Goal: Task Accomplishment & Management: Manage account settings

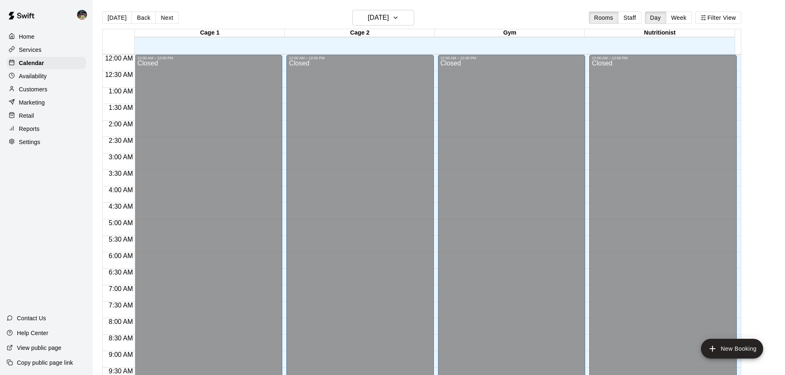
scroll to position [399, 0]
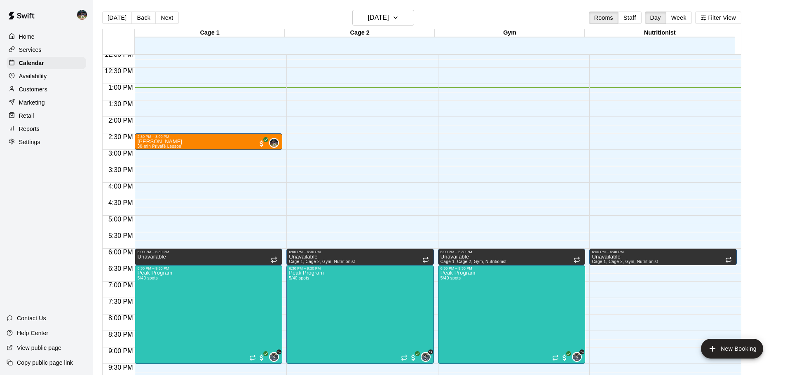
click at [42, 44] on div "Services" at bounding box center [46, 50] width 79 height 12
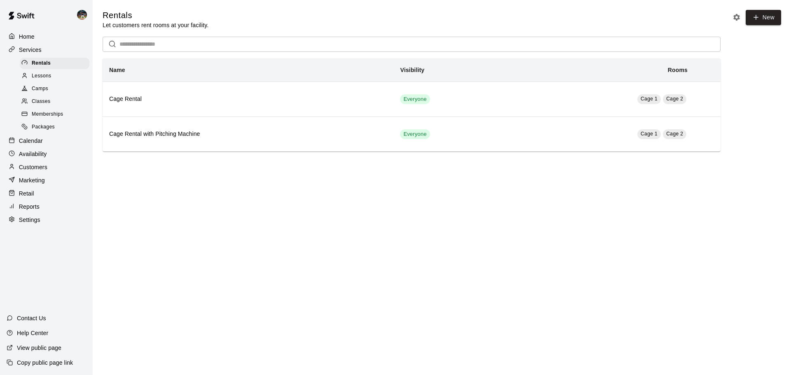
click at [47, 118] on span "Memberships" at bounding box center [47, 114] width 31 height 8
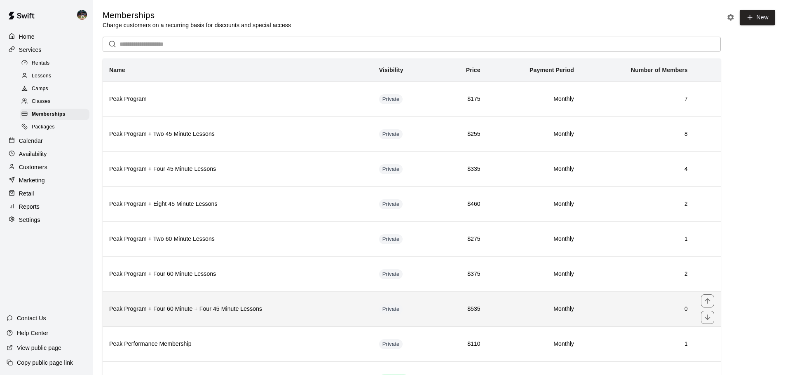
click at [232, 309] on h6 "Peak Program + Four 60 Minute + Four 45 Minute Lessons" at bounding box center [237, 309] width 257 height 9
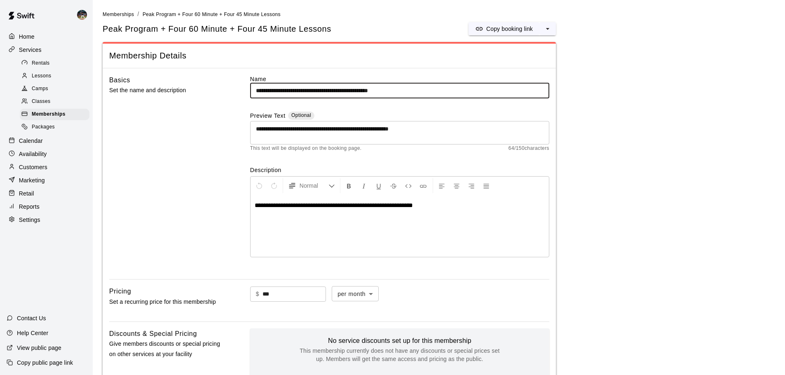
drag, startPoint x: 316, startPoint y: 89, endPoint x: 302, endPoint y: 94, distance: 13.9
click at [302, 94] on input "**********" at bounding box center [399, 90] width 299 height 15
drag, startPoint x: 362, startPoint y: 91, endPoint x: 351, endPoint y: 96, distance: 12.0
click at [351, 96] on input "**********" at bounding box center [399, 90] width 299 height 15
type input "**********"
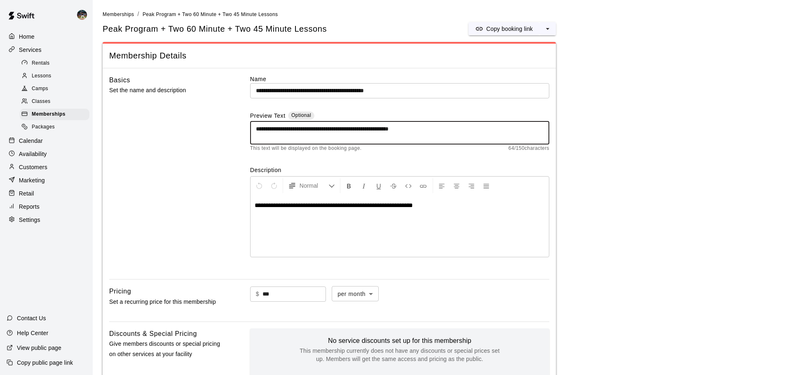
drag, startPoint x: 311, startPoint y: 128, endPoint x: 299, endPoint y: 133, distance: 13.1
click at [299, 133] on textarea "**********" at bounding box center [400, 133] width 288 height 16
drag, startPoint x: 382, startPoint y: 129, endPoint x: 371, endPoint y: 131, distance: 10.8
click at [371, 131] on textarea "**********" at bounding box center [400, 133] width 288 height 16
type textarea "**********"
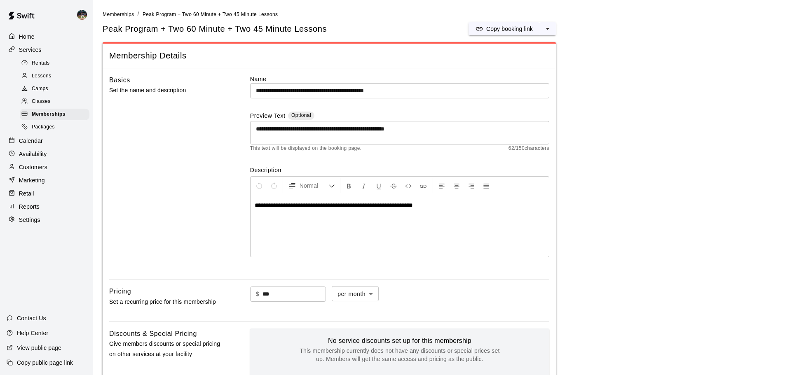
drag, startPoint x: 390, startPoint y: 162, endPoint x: 386, endPoint y: 159, distance: 5.3
click at [390, 161] on div "**********" at bounding box center [399, 174] width 299 height 198
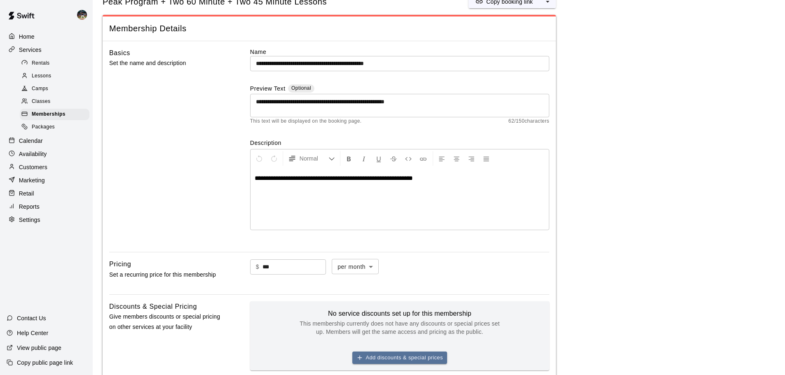
scroll to position [41, 0]
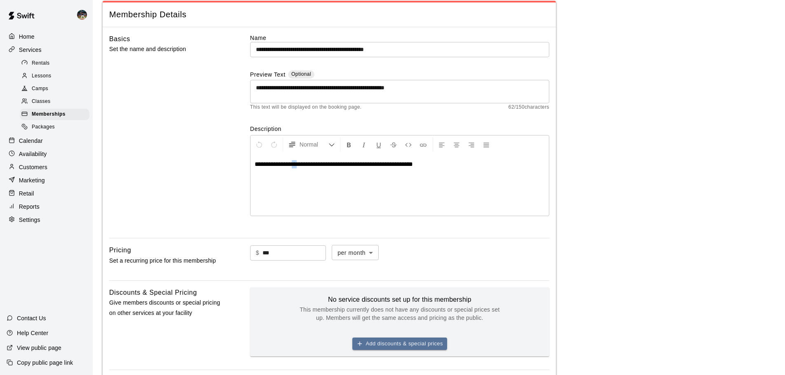
drag, startPoint x: 306, startPoint y: 164, endPoint x: 298, endPoint y: 166, distance: 8.6
click at [298, 166] on span "**********" at bounding box center [334, 164] width 158 height 6
drag, startPoint x: 307, startPoint y: 166, endPoint x: 295, endPoint y: 166, distance: 11.9
click at [295, 166] on span "**********" at bounding box center [334, 164] width 158 height 6
drag, startPoint x: 377, startPoint y: 163, endPoint x: 365, endPoint y: 166, distance: 12.0
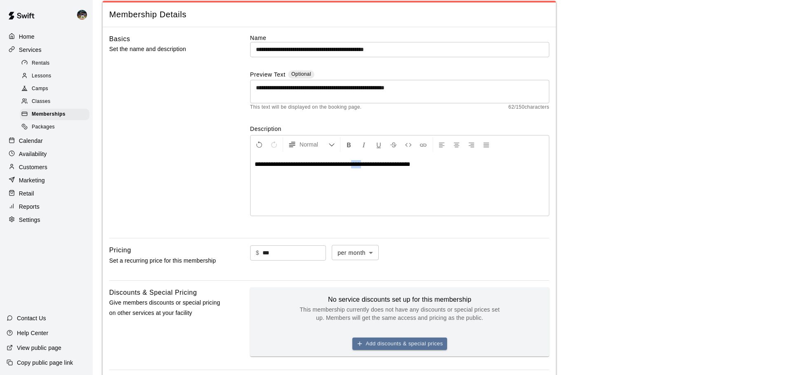
click at [365, 166] on span "**********" at bounding box center [333, 164] width 156 height 6
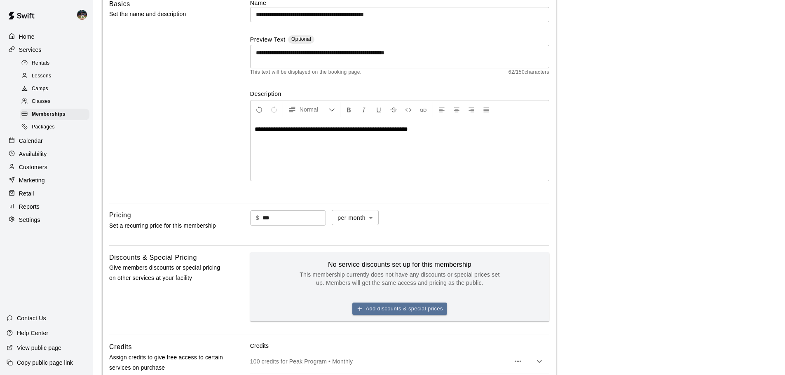
scroll to position [124, 0]
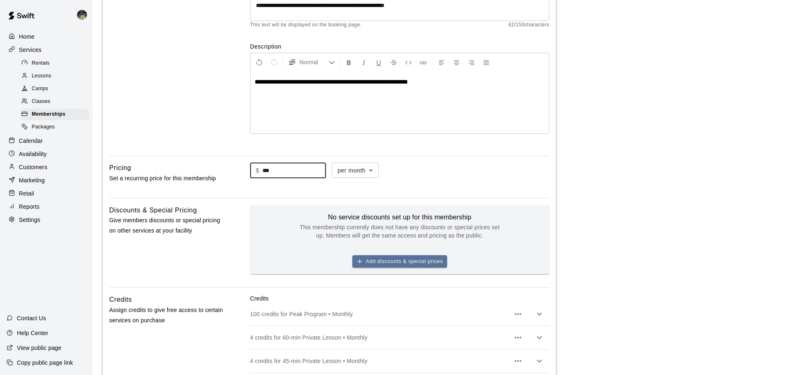
click at [225, 178] on div "Pricing Set a recurring price for this membership $ *** ​ per month ******* ​" at bounding box center [329, 177] width 440 height 29
type input "***"
click at [252, 193] on div "**********" at bounding box center [329, 202] width 453 height 514
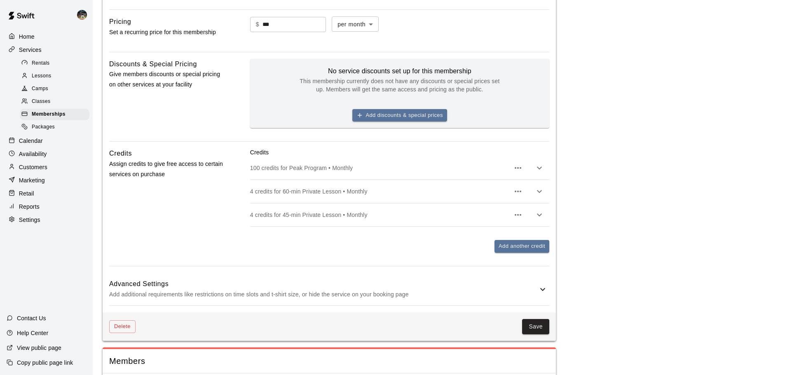
scroll to position [288, 0]
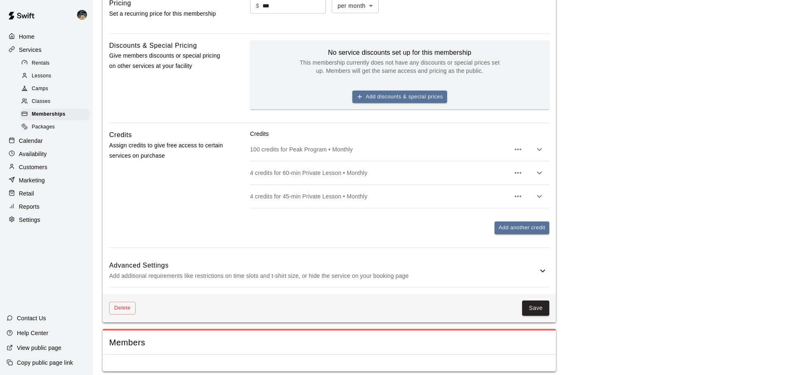
click at [510, 173] on button "button" at bounding box center [518, 173] width 16 height 16
click at [539, 170] on div at bounding box center [395, 187] width 791 height 375
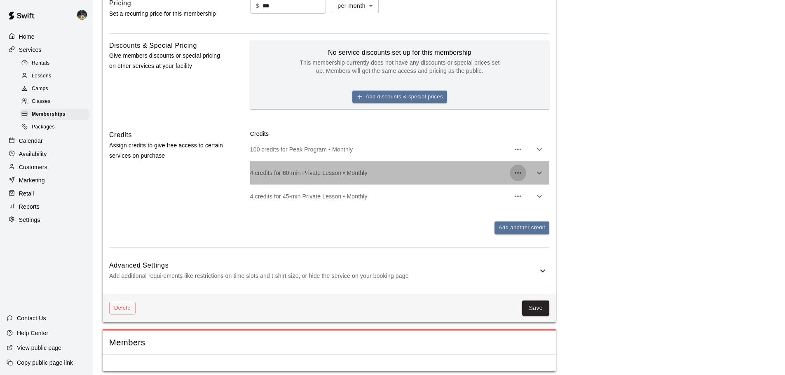
click at [521, 171] on icon "button" at bounding box center [518, 173] width 10 height 10
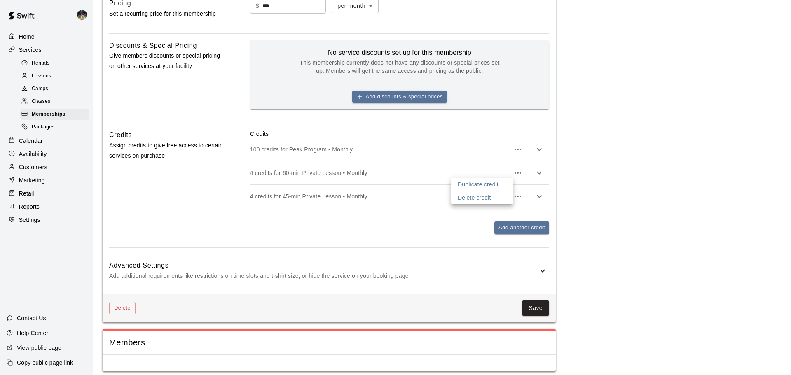
click at [544, 173] on div at bounding box center [395, 187] width 791 height 375
click at [538, 172] on icon "button" at bounding box center [539, 173] width 10 height 10
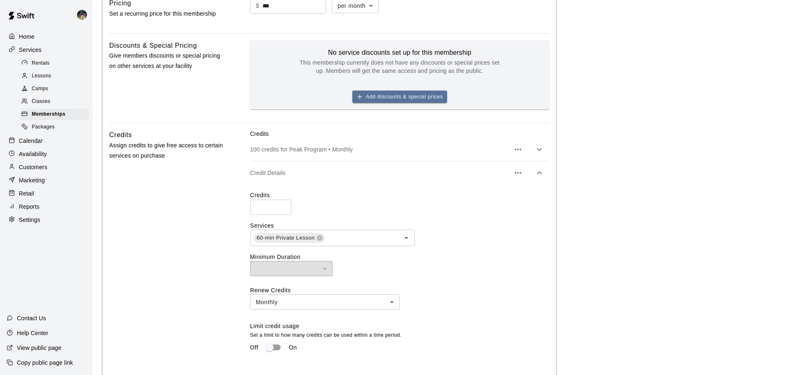
click at [270, 208] on input "*" at bounding box center [270, 207] width 41 height 15
type input "*"
click at [461, 218] on div "Credits * ​ Services 60-min Private Lesson ​ Minimum Duration ​ ​ Renew Credits…" at bounding box center [399, 276] width 299 height 171
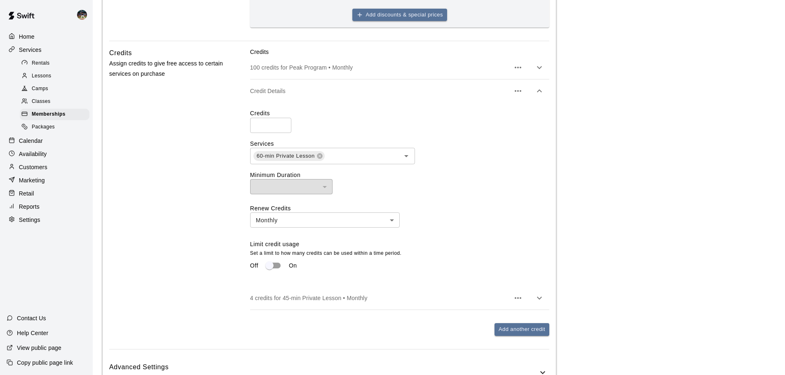
scroll to position [371, 0]
click at [544, 299] on button "button" at bounding box center [539, 298] width 16 height 16
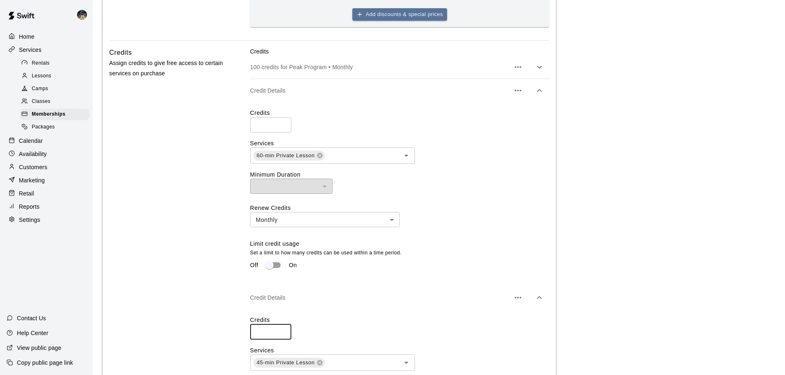
click at [266, 336] on input "*" at bounding box center [270, 332] width 41 height 15
type input "*"
click at [214, 306] on div "Credits Assign credits to give free access to certain services on purchase" at bounding box center [166, 289] width 115 height 485
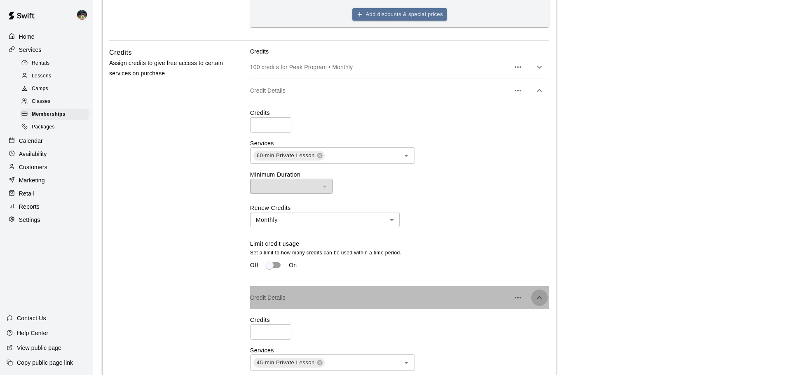
click at [542, 295] on icon "button" at bounding box center [539, 298] width 10 height 10
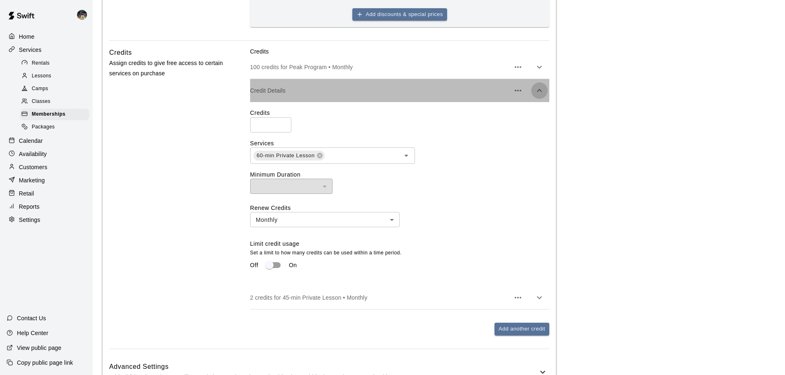
click at [542, 89] on icon "button" at bounding box center [539, 91] width 10 height 10
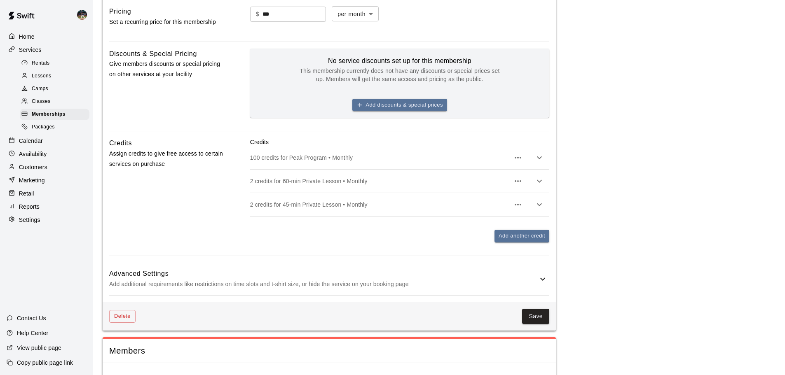
scroll to position [295, 0]
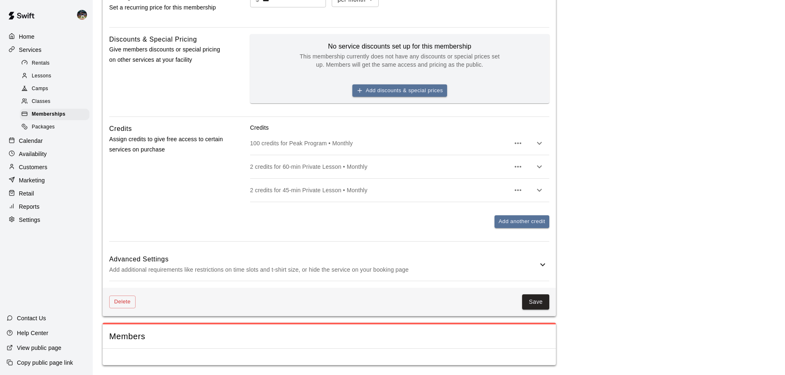
click at [389, 261] on h6 "Advanced Settings" at bounding box center [323, 259] width 428 height 11
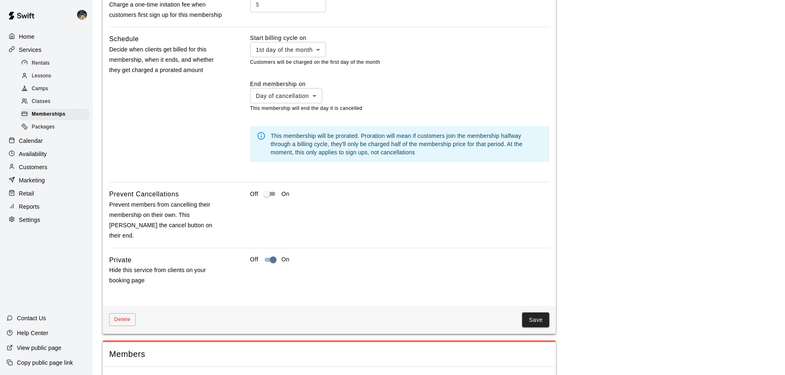
scroll to position [698, 0]
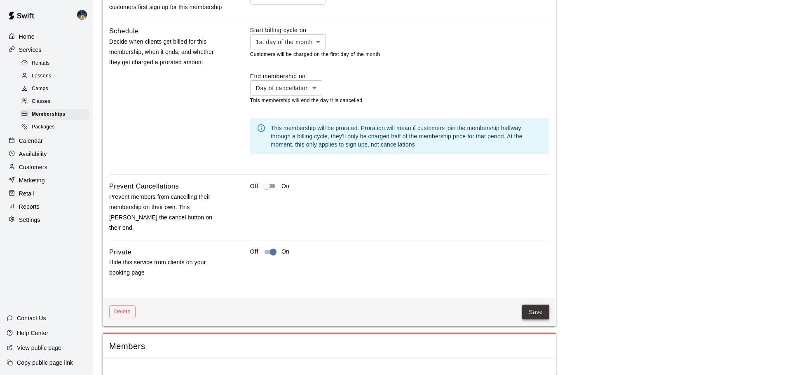
click at [534, 305] on button "Save" at bounding box center [535, 312] width 27 height 15
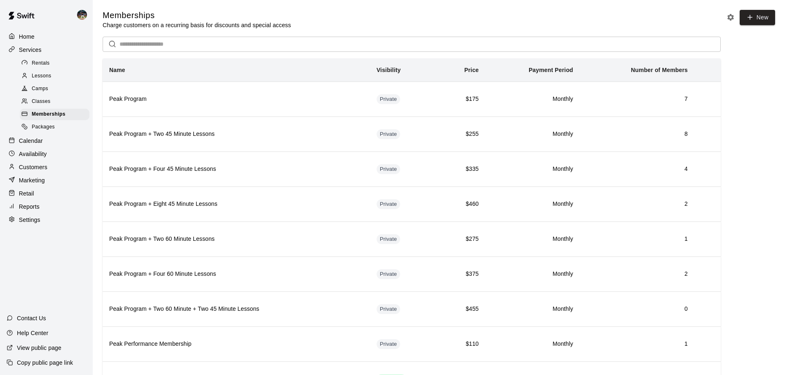
click at [47, 171] on p "Customers" at bounding box center [33, 167] width 28 height 8
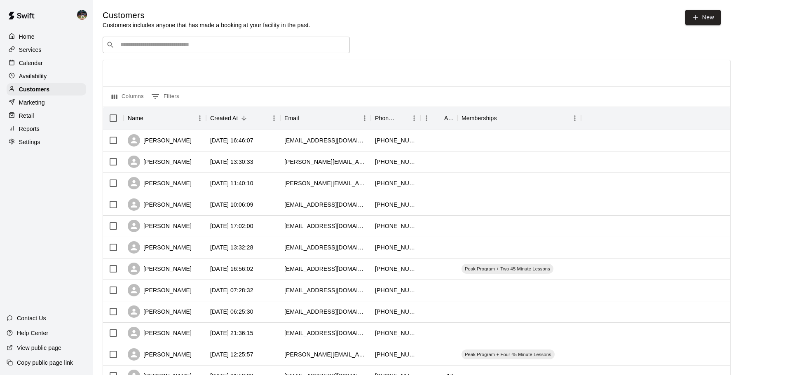
click at [195, 48] on input "Search customers by name or email" at bounding box center [232, 45] width 228 height 8
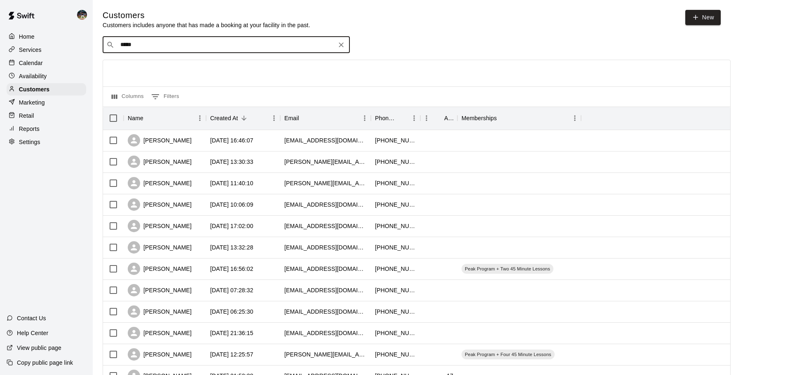
type input "******"
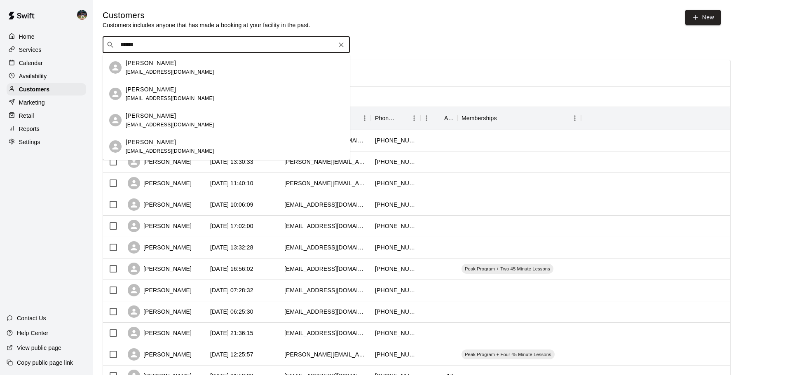
click at [185, 69] on div "Jackie Veysey jveysey@gmail.com" at bounding box center [234, 68] width 217 height 18
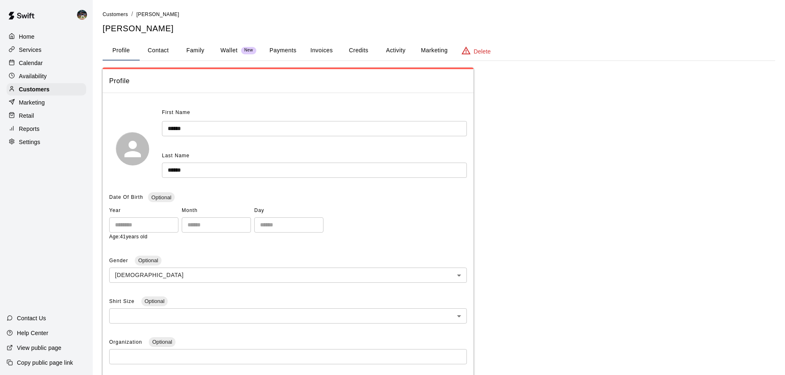
click at [223, 54] on p "Wallet" at bounding box center [228, 50] width 17 height 9
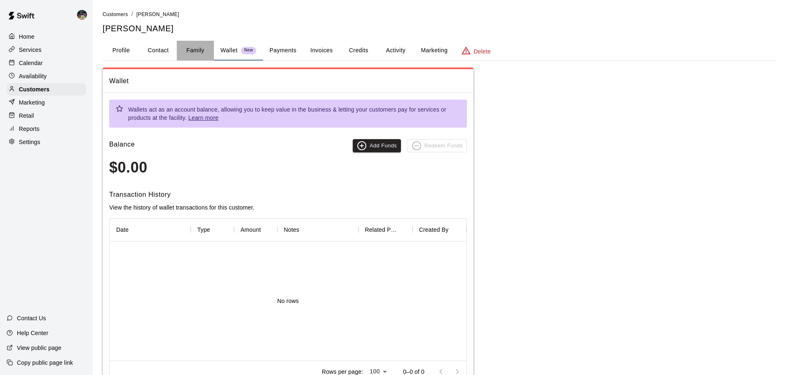
click at [200, 51] on button "Family" at bounding box center [195, 51] width 37 height 20
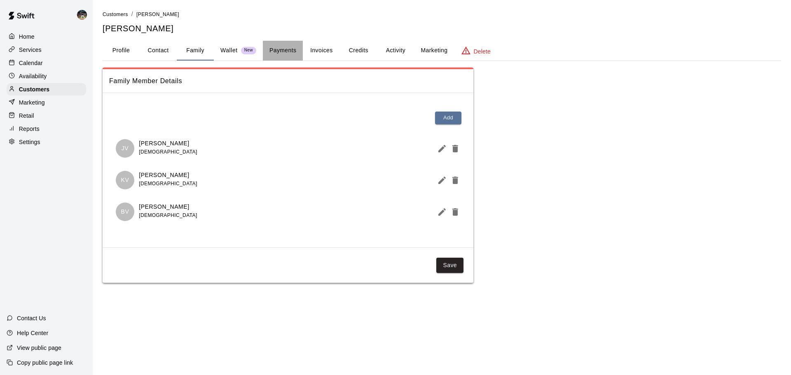
click at [277, 49] on button "Payments" at bounding box center [283, 51] width 40 height 20
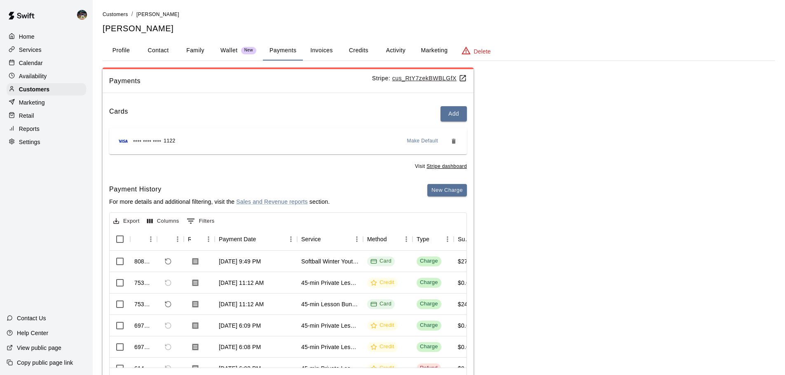
click at [194, 51] on button "Family" at bounding box center [195, 51] width 37 height 20
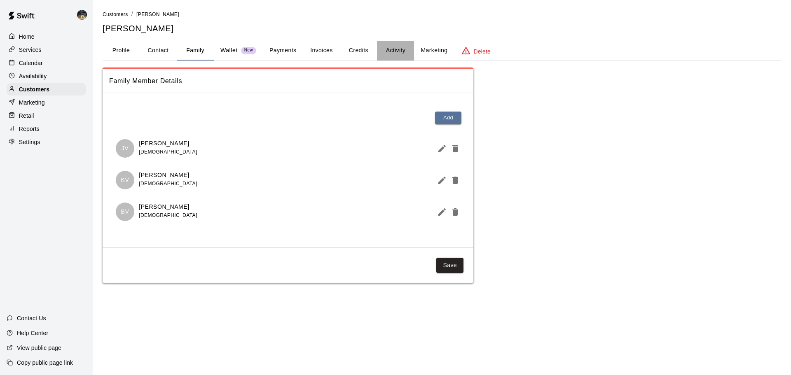
click at [395, 52] on button "Activity" at bounding box center [395, 51] width 37 height 20
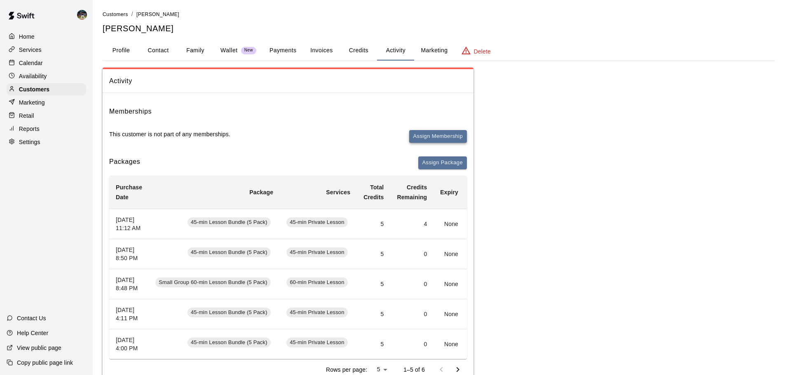
click at [433, 132] on button "Assign Membership" at bounding box center [438, 136] width 58 height 13
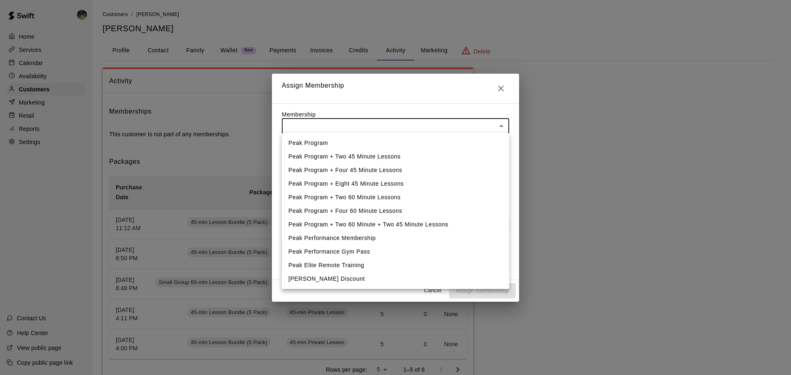
click at [375, 227] on li "Peak Program + Two 60 Minute + Two 45 Minute Lessons" at bounding box center [395, 225] width 227 height 14
type input "**********"
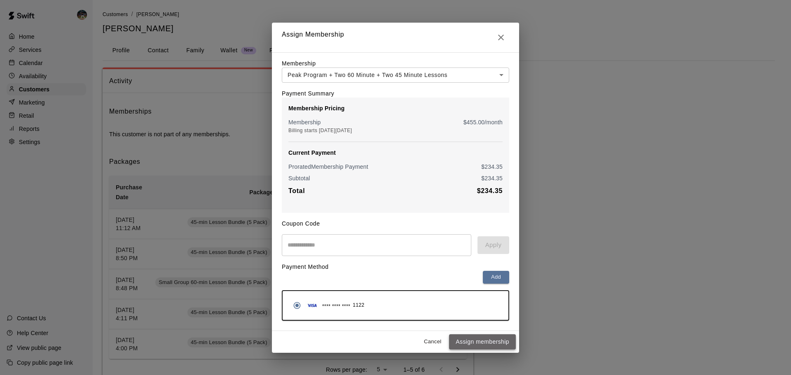
click at [462, 341] on button "Assign membership" at bounding box center [482, 341] width 67 height 15
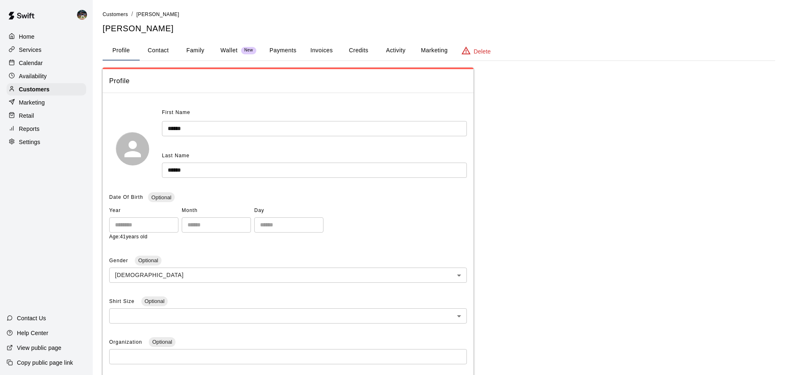
click at [37, 131] on p "Reports" at bounding box center [29, 129] width 21 height 8
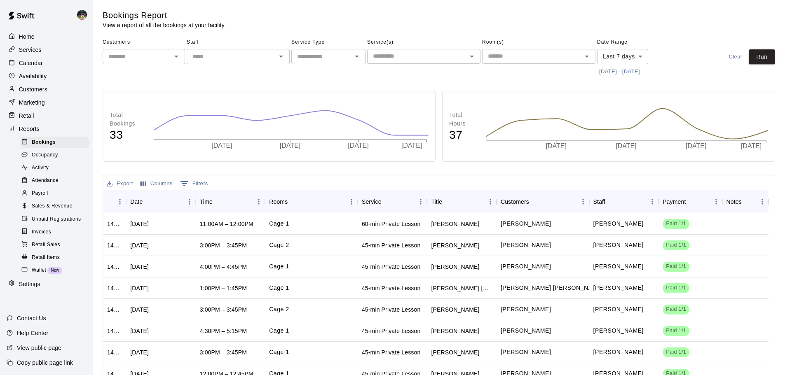
click at [68, 208] on span "Sales & Revenue" at bounding box center [52, 206] width 41 height 8
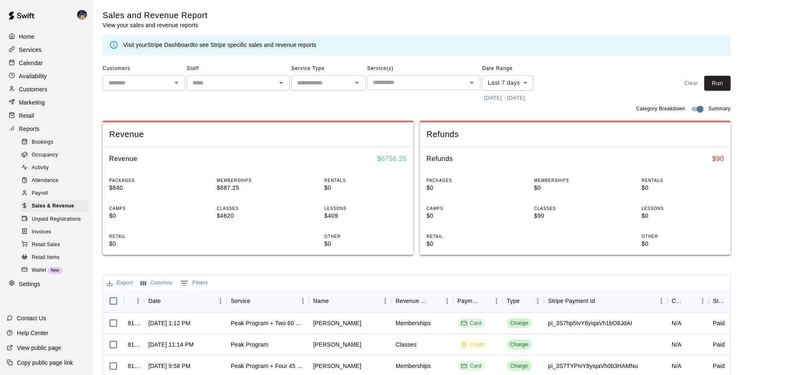
click at [518, 97] on button "[DATE] - [DATE]" at bounding box center [504, 98] width 45 height 13
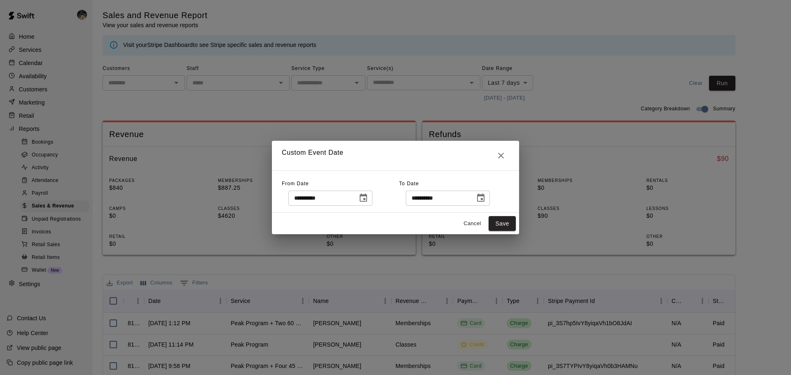
click at [367, 200] on icon "Choose date, selected date is Sep 8, 2025" at bounding box center [363, 198] width 7 height 8
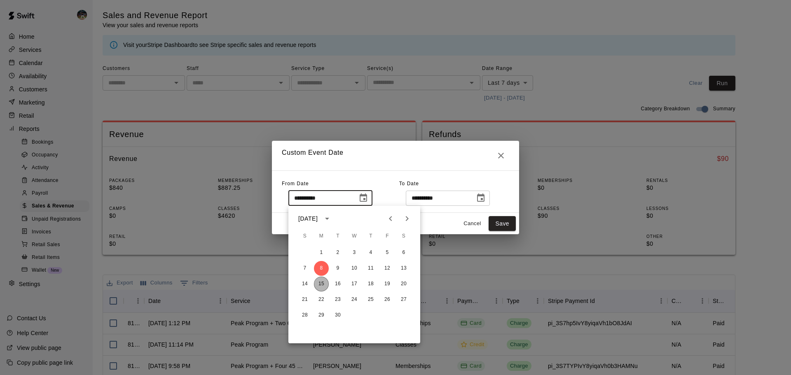
click at [323, 286] on button "15" at bounding box center [321, 284] width 15 height 15
type input "**********"
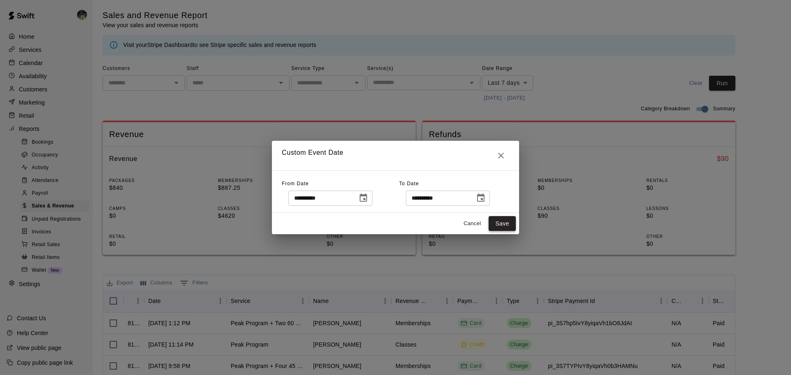
click at [508, 217] on button "Save" at bounding box center [502, 223] width 27 height 15
type input "******"
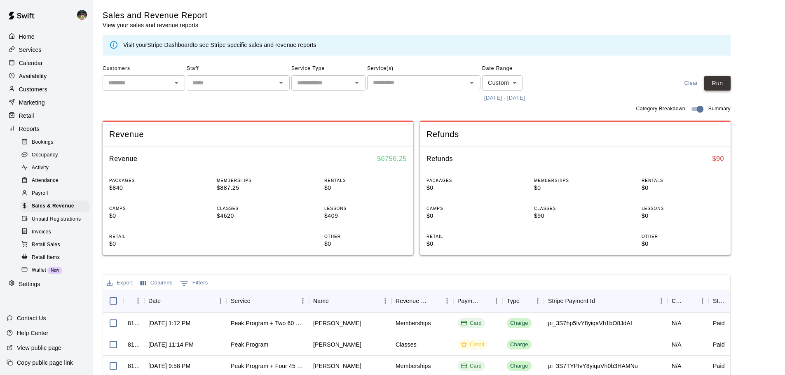
click at [725, 80] on button "Run" at bounding box center [717, 83] width 26 height 15
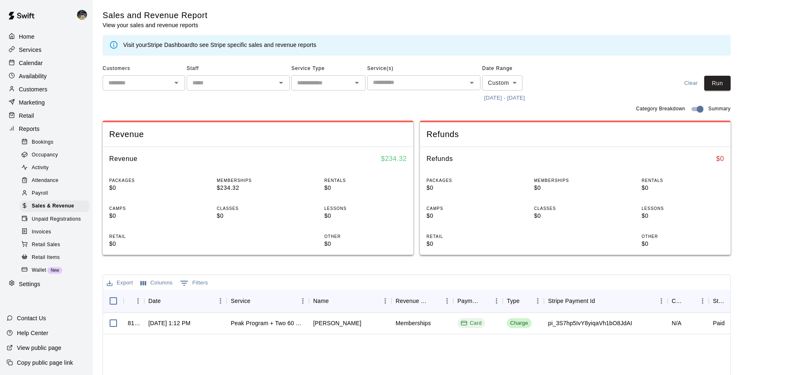
click at [497, 97] on button "[DATE] - [DATE]" at bounding box center [504, 98] width 45 height 13
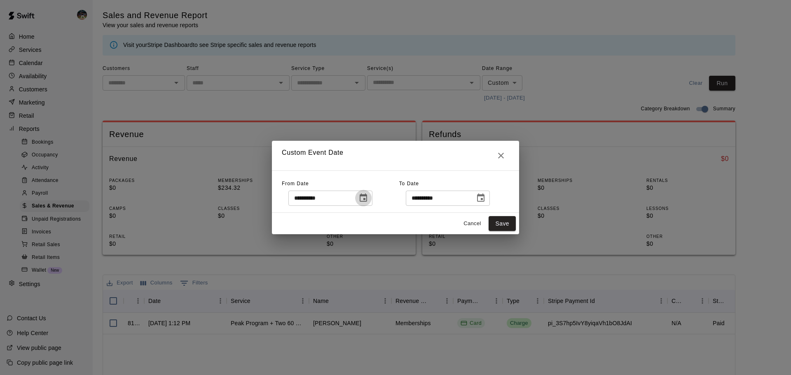
click at [367, 196] on icon "Choose date, selected date is Sep 15, 2025" at bounding box center [363, 198] width 7 height 8
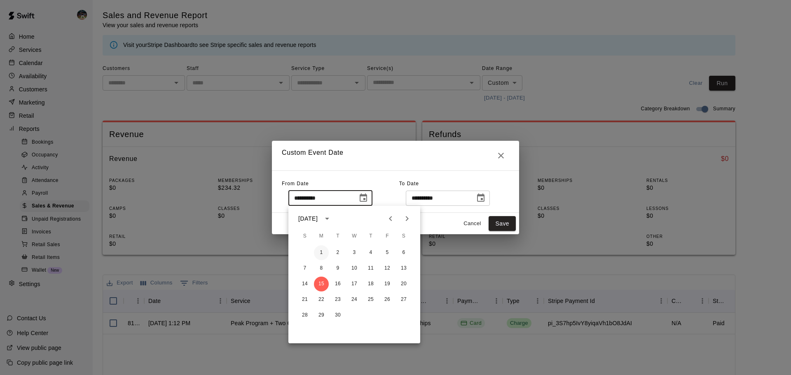
click at [322, 256] on button "1" at bounding box center [321, 253] width 15 height 15
type input "**********"
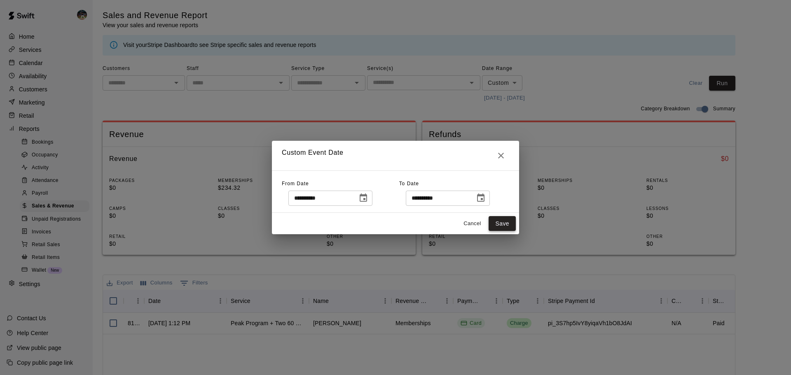
click at [510, 224] on button "Save" at bounding box center [502, 223] width 27 height 15
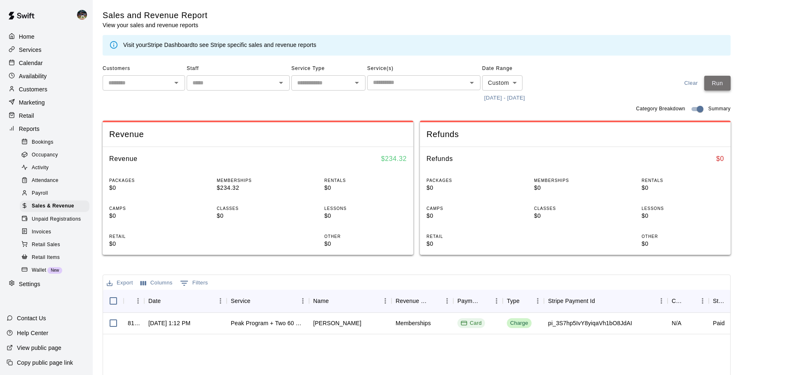
click at [724, 77] on button "Run" at bounding box center [717, 83] width 26 height 15
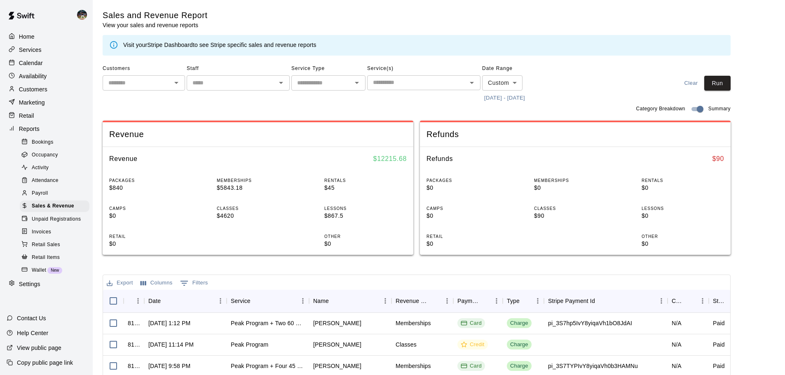
click at [48, 66] on div "Calendar" at bounding box center [46, 63] width 79 height 12
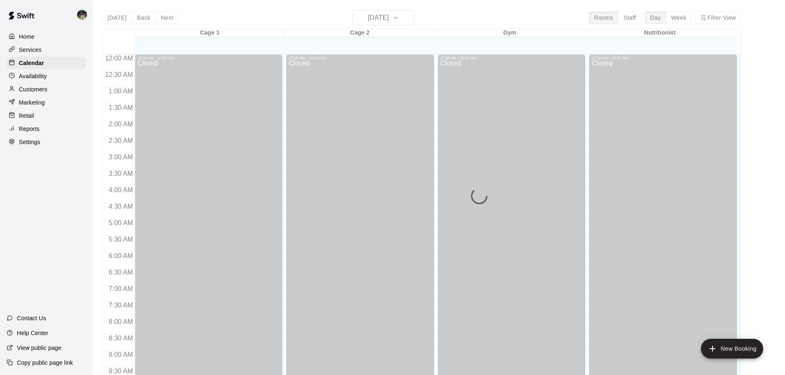
scroll to position [435, 0]
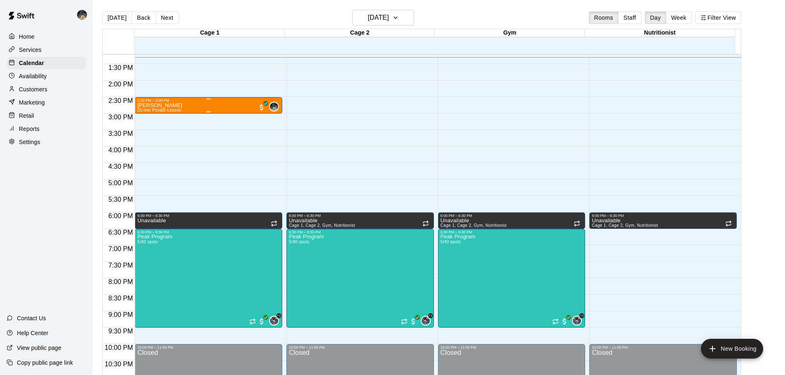
click at [161, 103] on div "2:30 PM – 3:00 PM" at bounding box center [208, 100] width 143 height 4
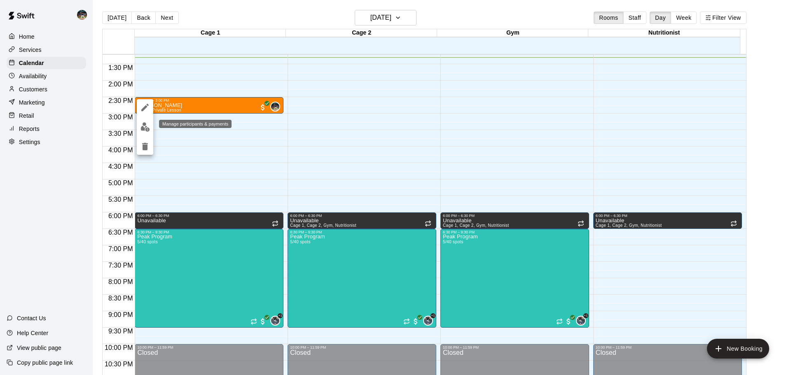
click at [147, 131] on img "edit" at bounding box center [144, 126] width 9 height 9
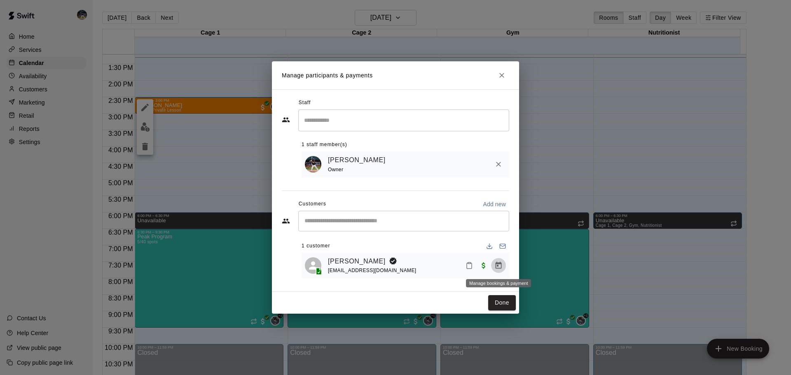
click at [501, 269] on icon "Manage bookings & payment" at bounding box center [499, 265] width 6 height 7
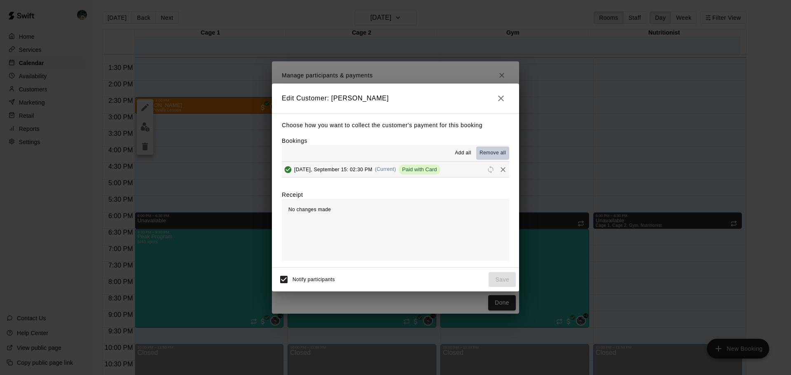
click at [498, 154] on span "Remove all" at bounding box center [492, 153] width 26 height 8
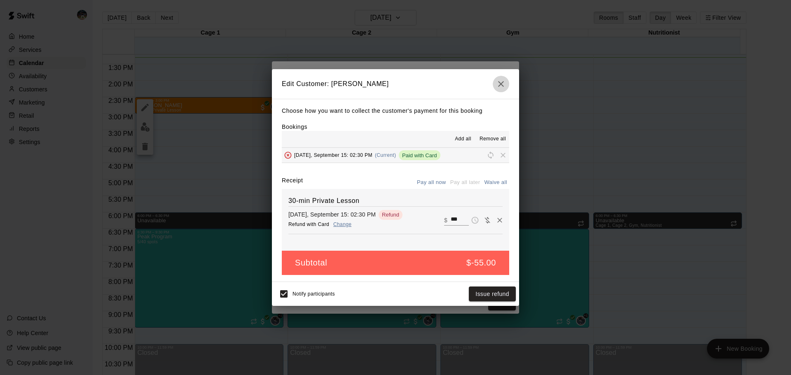
click at [503, 84] on icon "button" at bounding box center [501, 84] width 10 height 10
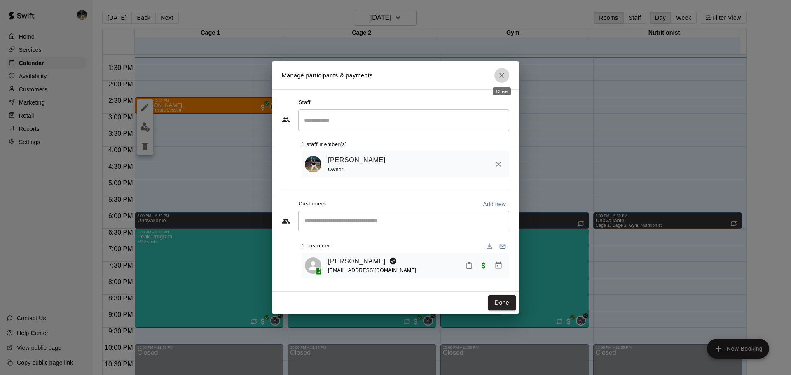
click at [502, 75] on icon "Close" at bounding box center [501, 75] width 5 height 5
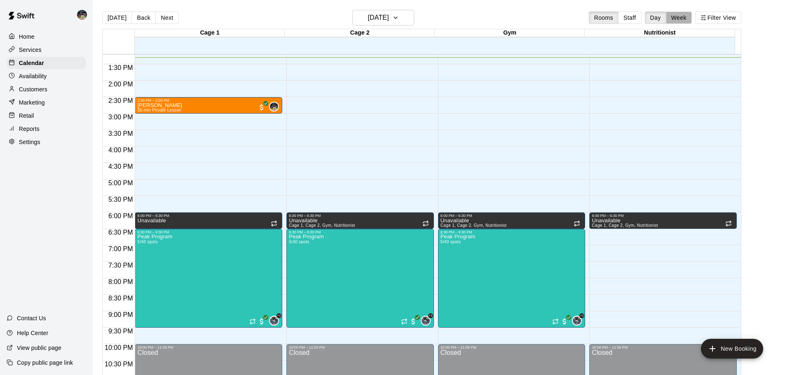
click at [673, 16] on button "Week" at bounding box center [679, 18] width 26 height 12
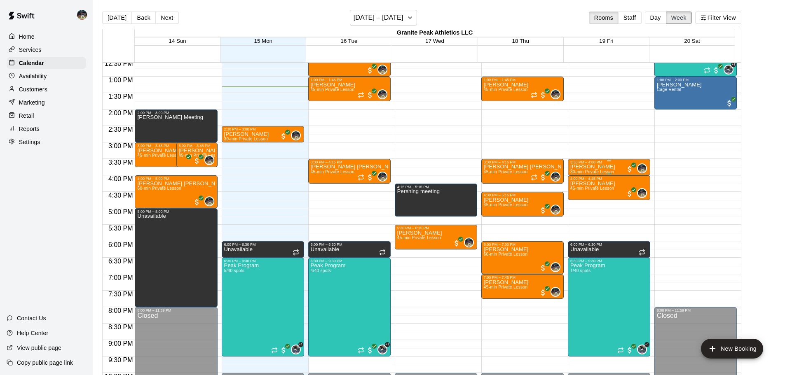
scroll to position [356, 0]
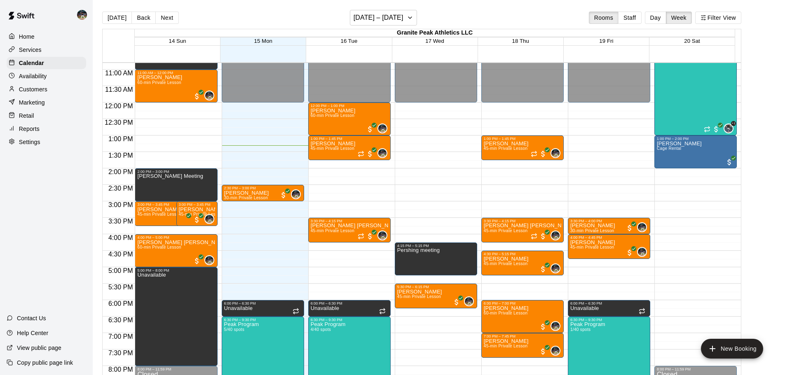
click at [56, 92] on div "Customers" at bounding box center [46, 89] width 79 height 12
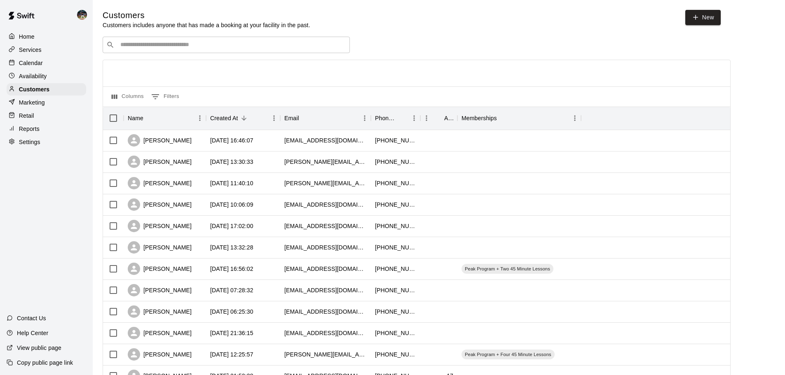
click at [219, 48] on input "Search customers by name or email" at bounding box center [232, 45] width 228 height 8
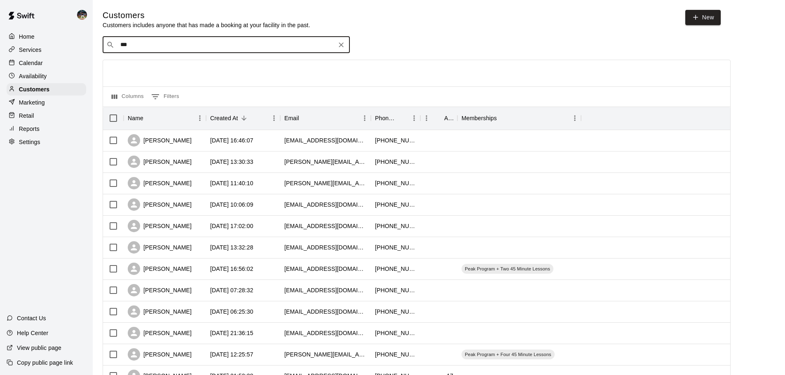
type input "****"
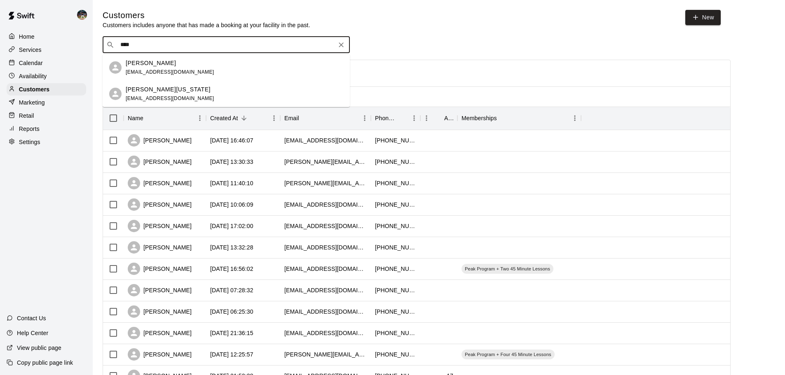
click at [186, 70] on div "[PERSON_NAME] [EMAIL_ADDRESS][DOMAIN_NAME]" at bounding box center [234, 68] width 217 height 18
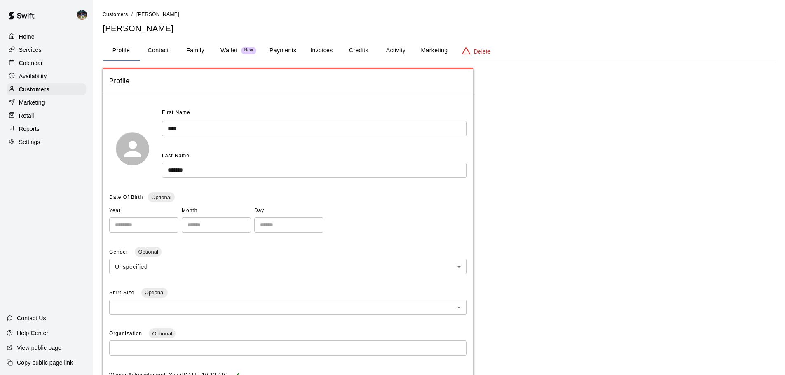
click at [400, 51] on button "Activity" at bounding box center [395, 51] width 37 height 20
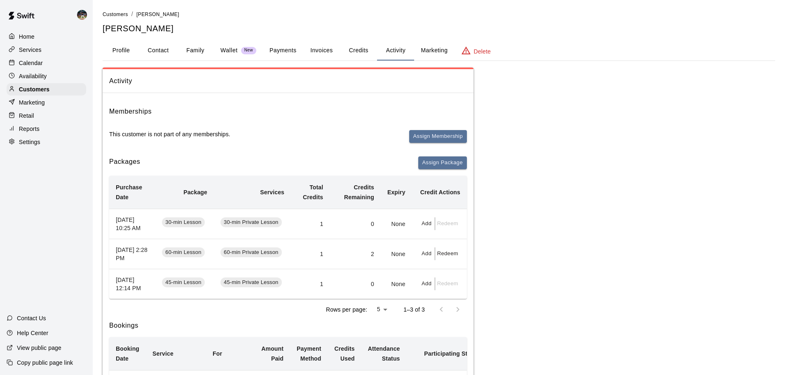
click at [426, 227] on button "Add" at bounding box center [427, 223] width 16 height 13
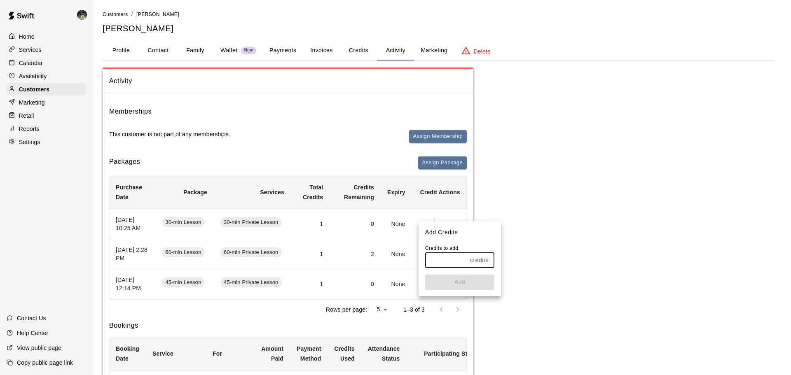
click at [445, 257] on input "text" at bounding box center [446, 260] width 42 height 15
type input "*"
click at [454, 281] on button "Add" at bounding box center [459, 282] width 69 height 15
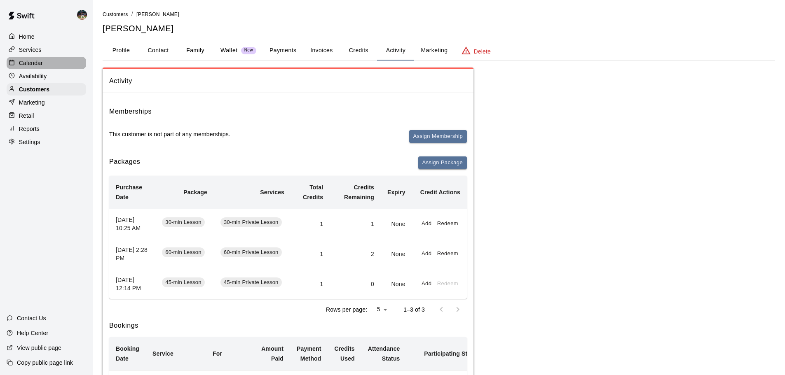
click at [44, 64] on div "Calendar" at bounding box center [46, 63] width 79 height 12
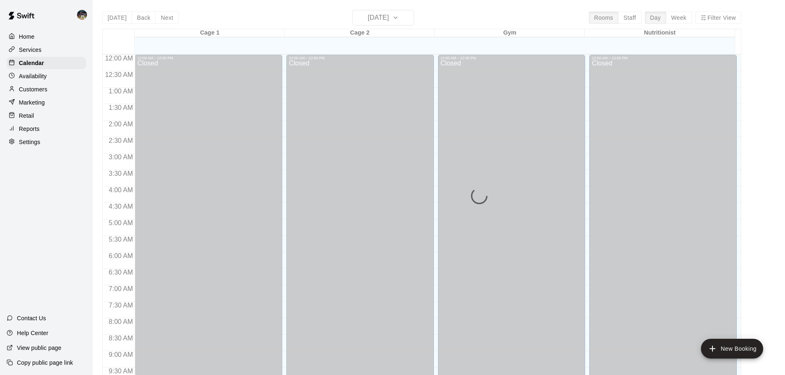
scroll to position [436, 0]
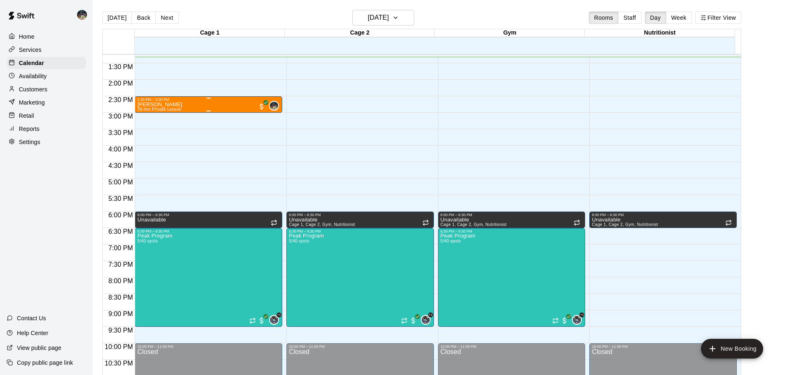
click at [174, 105] on p "[PERSON_NAME]" at bounding box center [159, 105] width 45 height 0
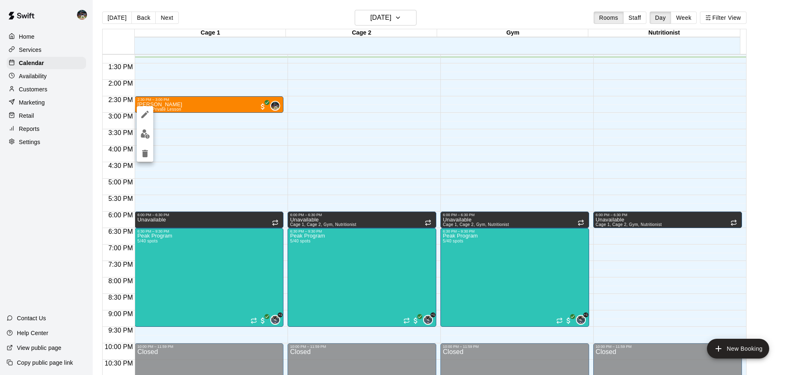
click at [143, 154] on icon "delete" at bounding box center [145, 153] width 6 height 7
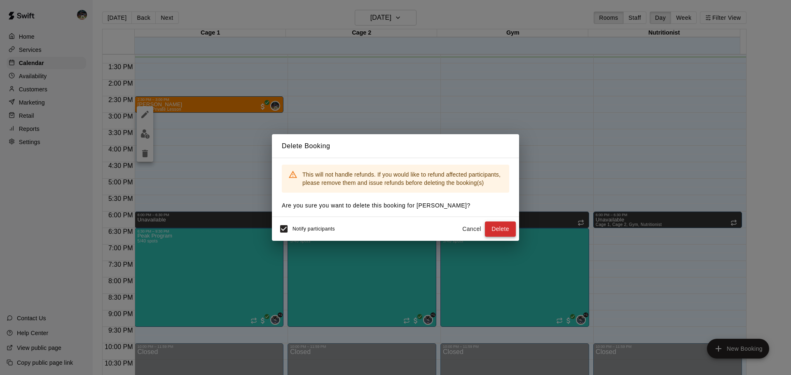
click at [503, 227] on button "Delete" at bounding box center [500, 229] width 31 height 15
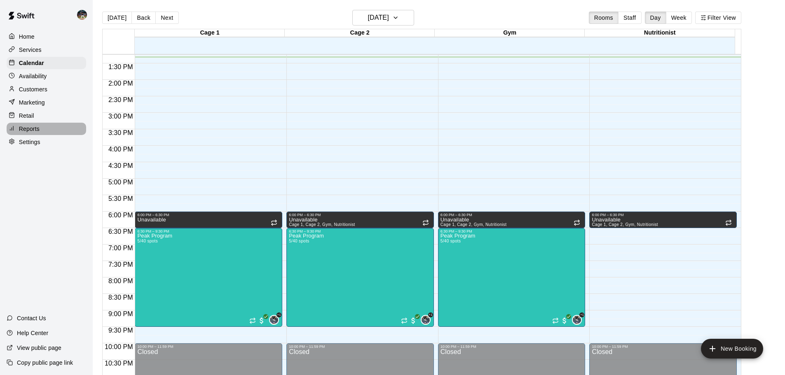
click at [32, 131] on p "Reports" at bounding box center [29, 129] width 21 height 8
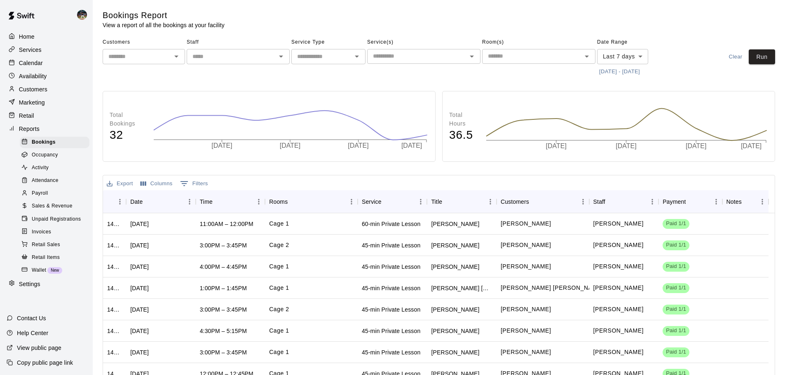
click at [68, 210] on span "Sales & Revenue" at bounding box center [52, 206] width 41 height 8
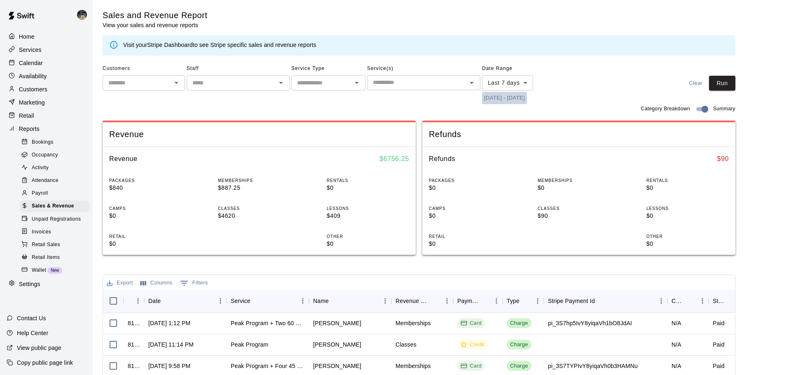
click at [527, 99] on button "[DATE] - [DATE]" at bounding box center [504, 98] width 45 height 13
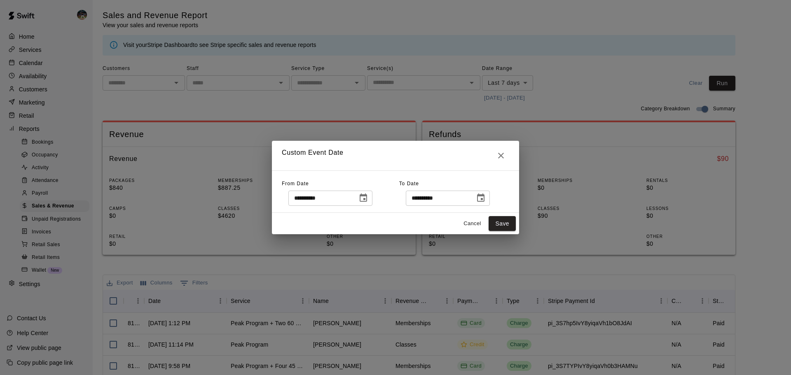
click at [367, 200] on icon "Choose date, selected date is Sep 8, 2025" at bounding box center [363, 198] width 7 height 8
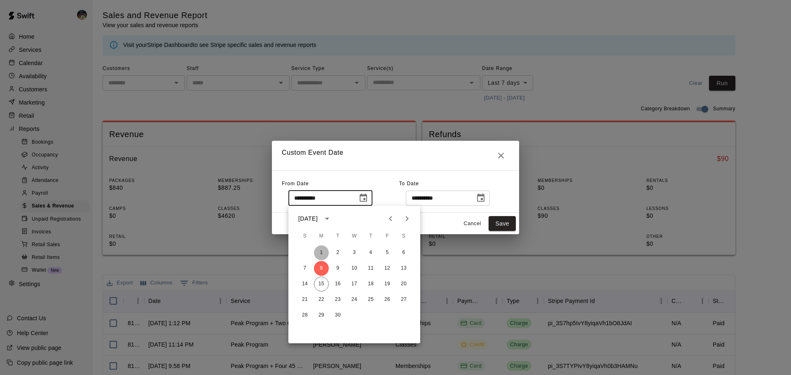
click at [323, 254] on button "1" at bounding box center [321, 253] width 15 height 15
type input "**********"
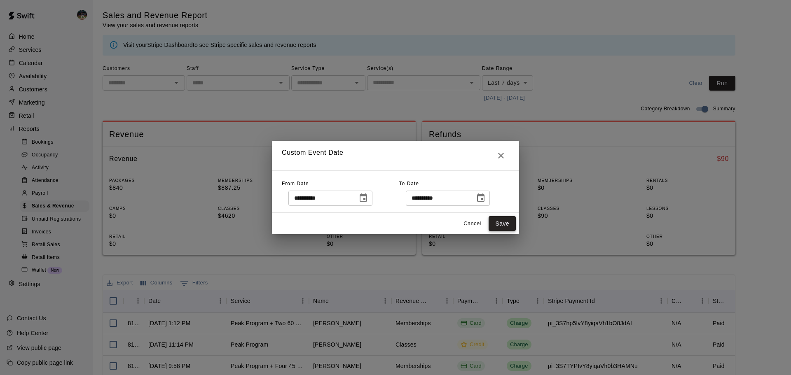
click at [499, 225] on button "Save" at bounding box center [502, 223] width 27 height 15
type input "******"
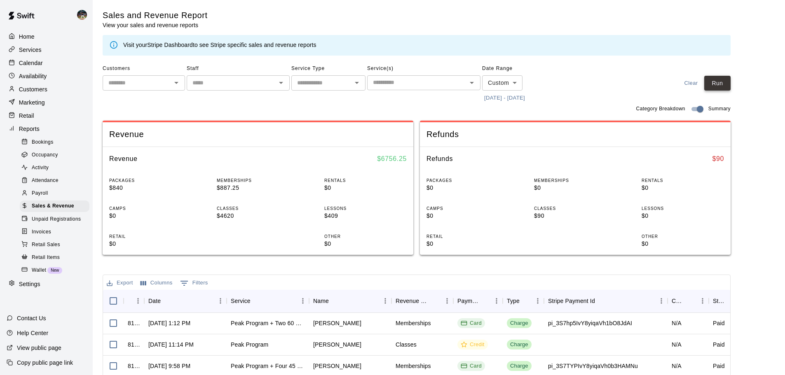
click at [725, 86] on button "Run" at bounding box center [717, 83] width 26 height 15
click at [40, 61] on p "Calendar" at bounding box center [31, 63] width 24 height 8
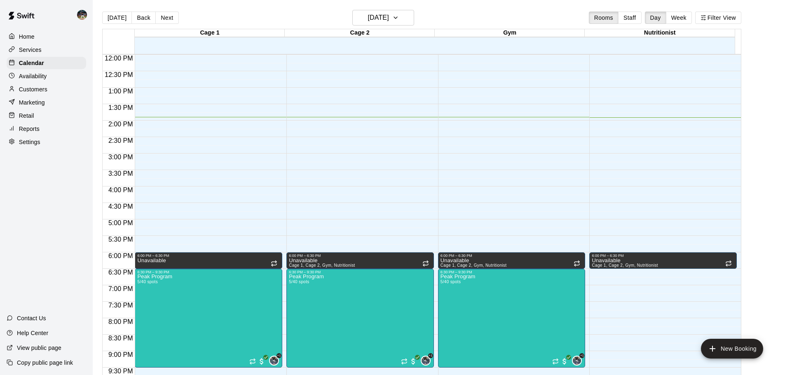
scroll to position [395, 0]
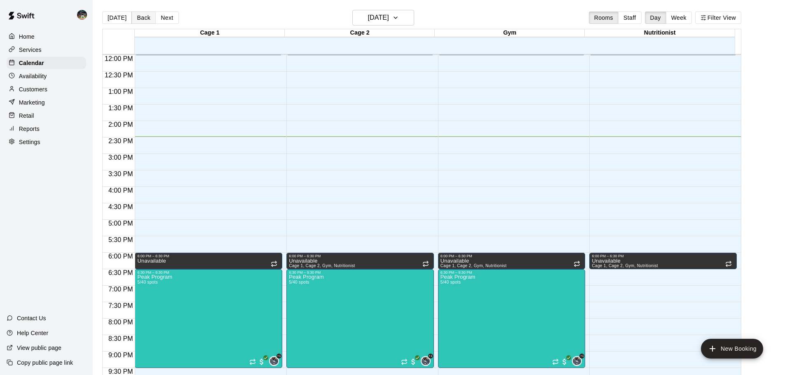
click at [143, 20] on button "Back" at bounding box center [143, 18] width 24 height 12
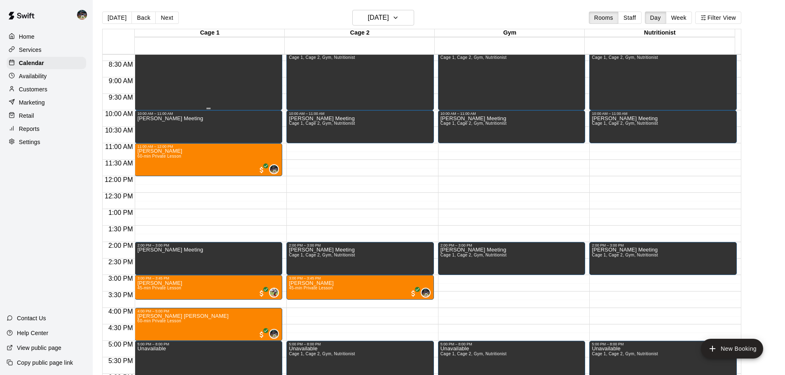
scroll to position [271, 0]
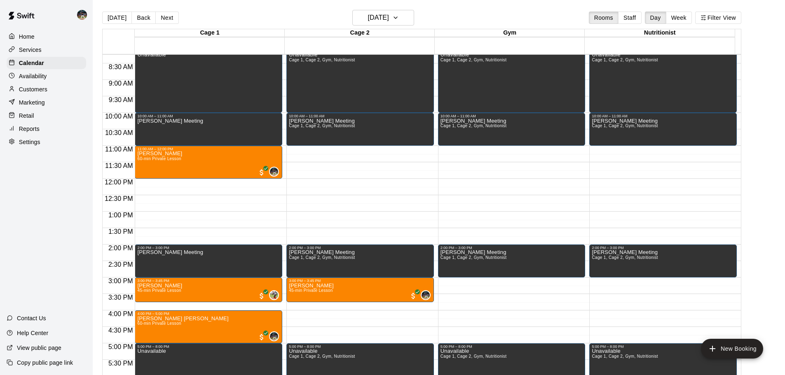
click at [113, 16] on button "[DATE]" at bounding box center [117, 18] width 30 height 12
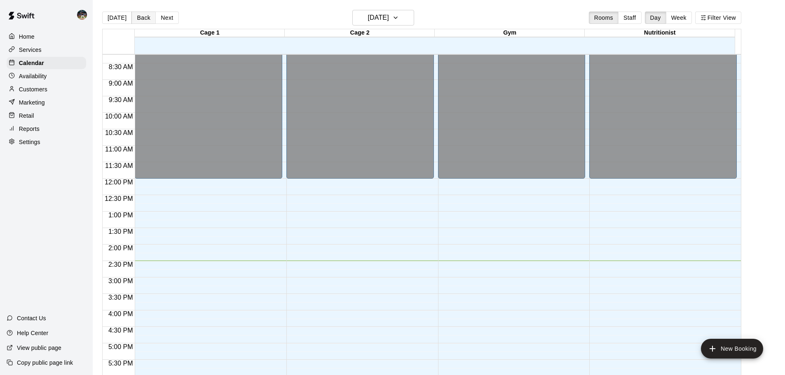
click at [140, 19] on button "Back" at bounding box center [143, 18] width 24 height 12
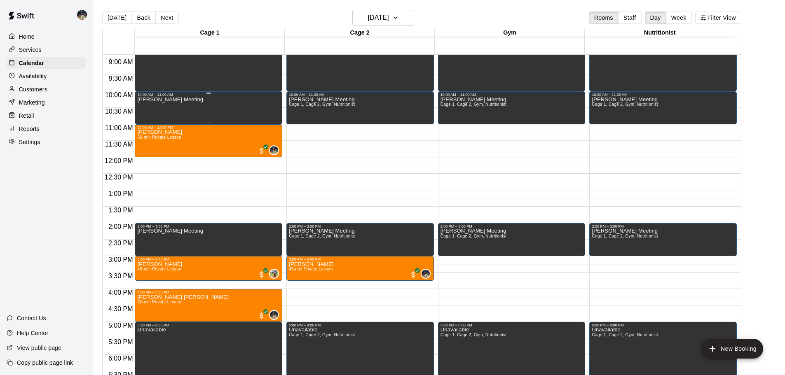
scroll to position [313, 0]
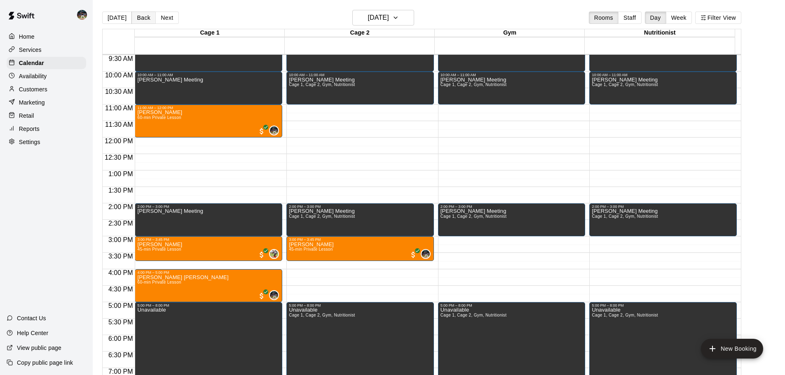
click at [141, 17] on button "Back" at bounding box center [143, 18] width 24 height 12
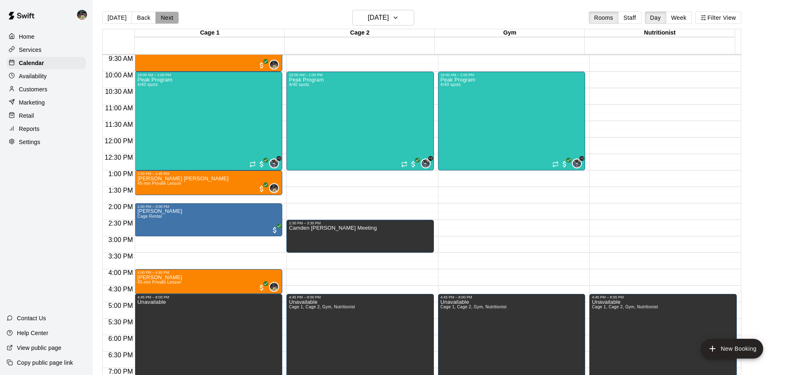
click at [160, 16] on button "Next" at bounding box center [166, 18] width 23 height 12
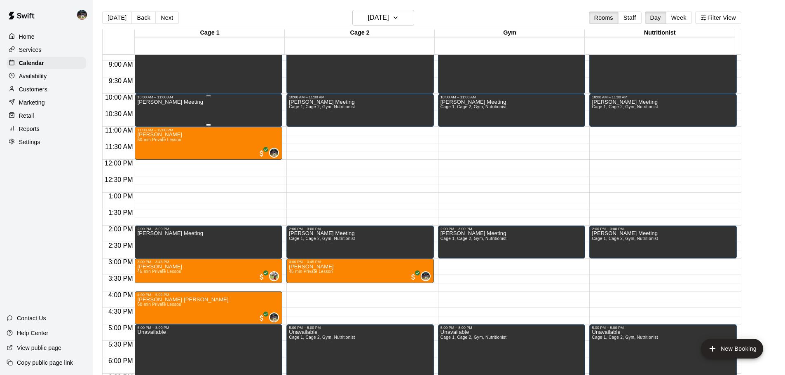
scroll to position [271, 0]
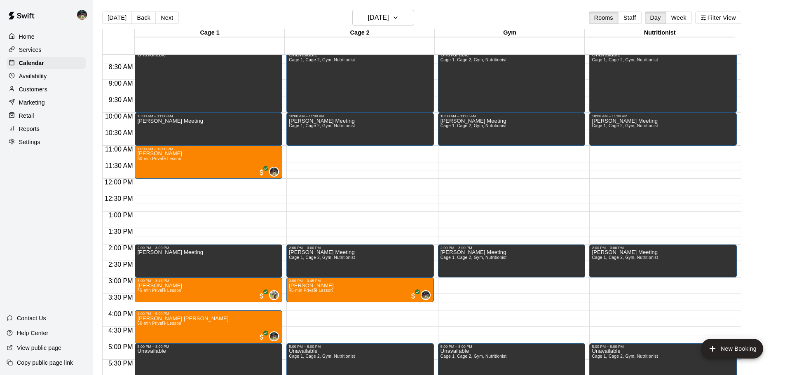
click at [249, 213] on div "12:00 AM – 8:00 AM Closed 8:00 AM – 10:00 AM Unavailable 10:00 AM – 11:00 AM [P…" at bounding box center [208, 178] width 147 height 791
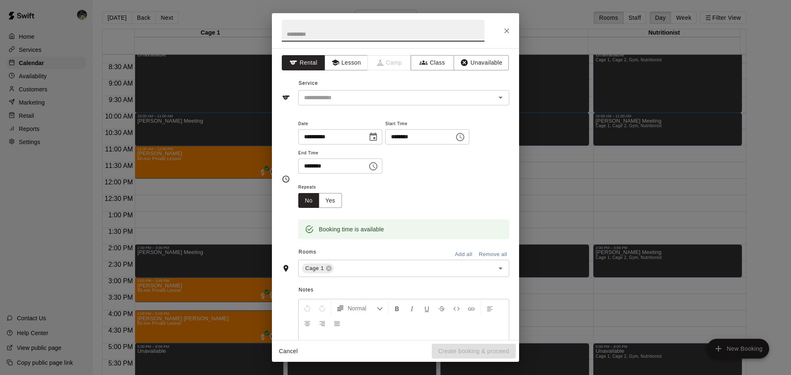
click at [509, 32] on icon "Close" at bounding box center [507, 31] width 8 height 8
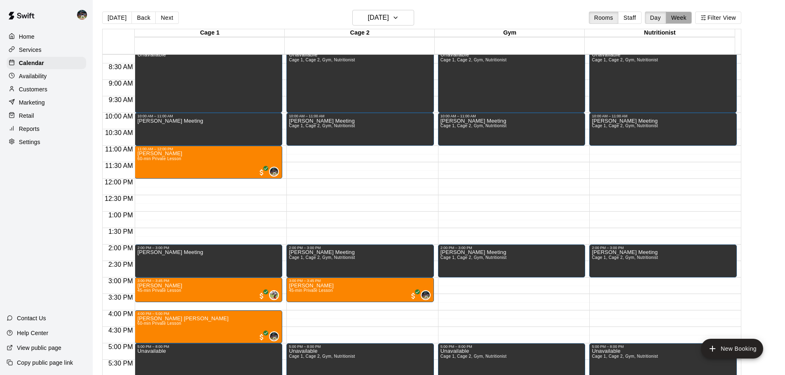
click at [684, 18] on button "Week" at bounding box center [679, 18] width 26 height 12
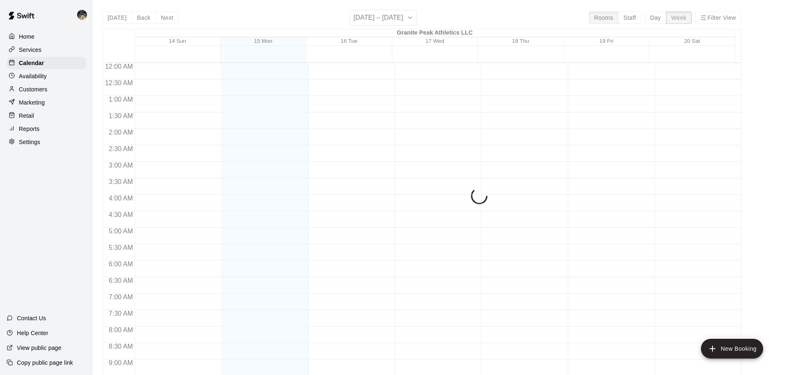
scroll to position [470, 0]
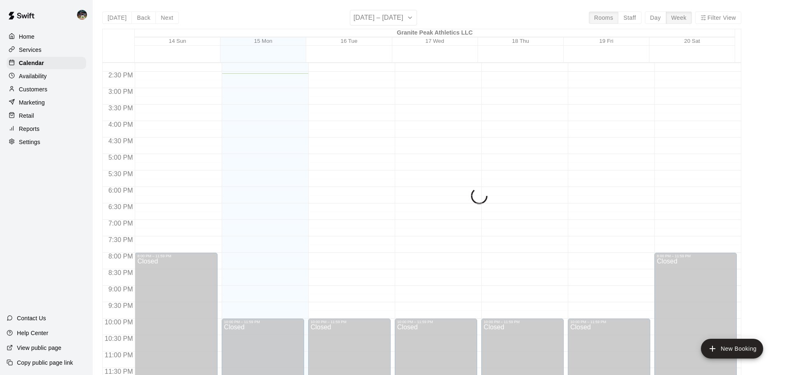
click at [413, 17] on div "[DATE] Back Next [DATE] – [DATE] Rooms Staff Day Week Filter View Granite Peak …" at bounding box center [421, 197] width 639 height 375
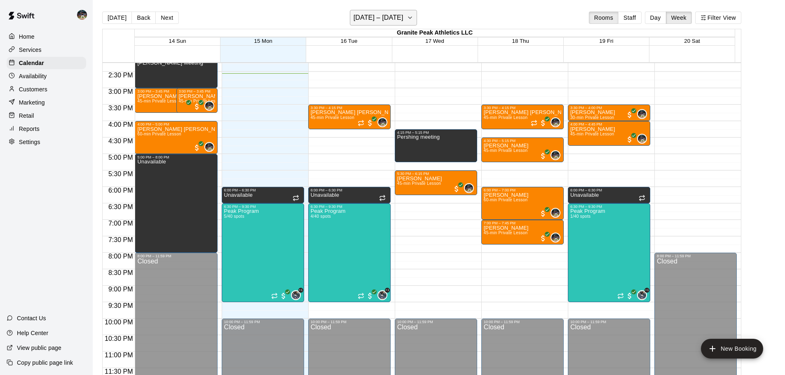
click at [413, 17] on icon "button" at bounding box center [410, 18] width 7 height 10
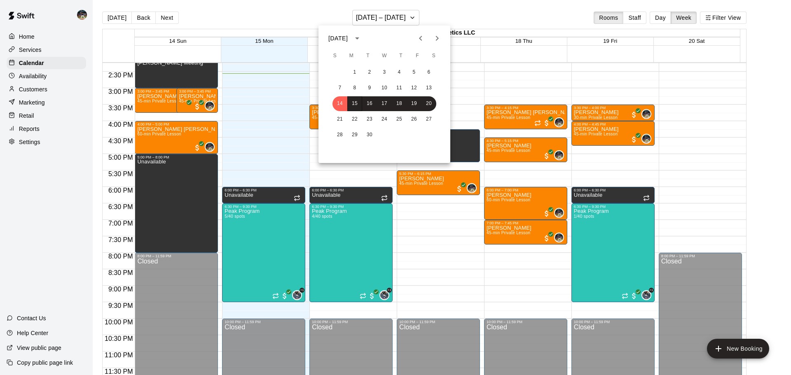
click at [439, 37] on icon "Next month" at bounding box center [437, 38] width 10 height 10
click at [337, 88] on button "2" at bounding box center [339, 88] width 15 height 15
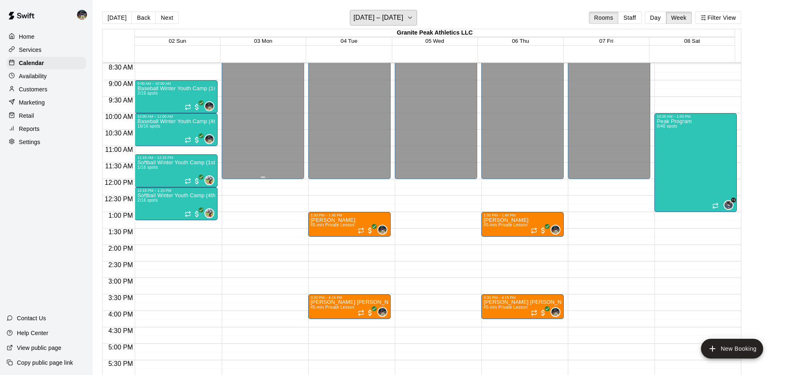
scroll to position [264, 0]
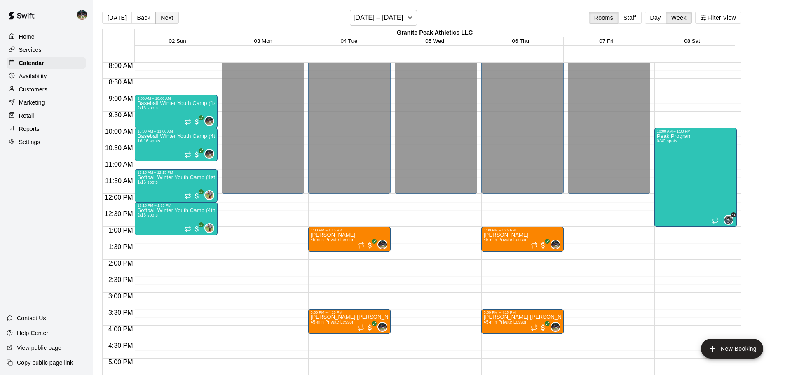
click at [159, 22] on button "Next" at bounding box center [166, 18] width 23 height 12
click at [161, 17] on button "Next" at bounding box center [166, 18] width 23 height 12
click at [141, 19] on button "Back" at bounding box center [143, 18] width 24 height 12
click at [168, 18] on button "Next" at bounding box center [166, 18] width 23 height 12
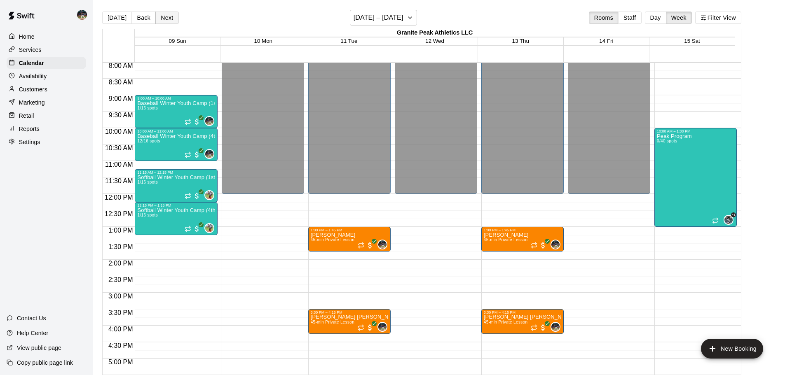
click at [168, 18] on button "Next" at bounding box center [166, 18] width 23 height 12
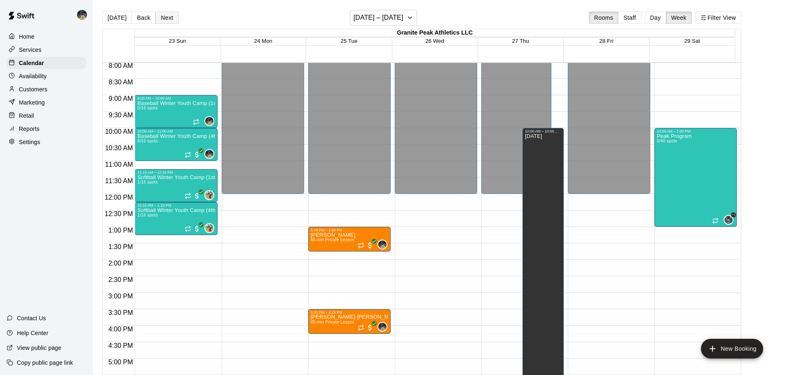
click at [168, 18] on button "Next" at bounding box center [166, 18] width 23 height 12
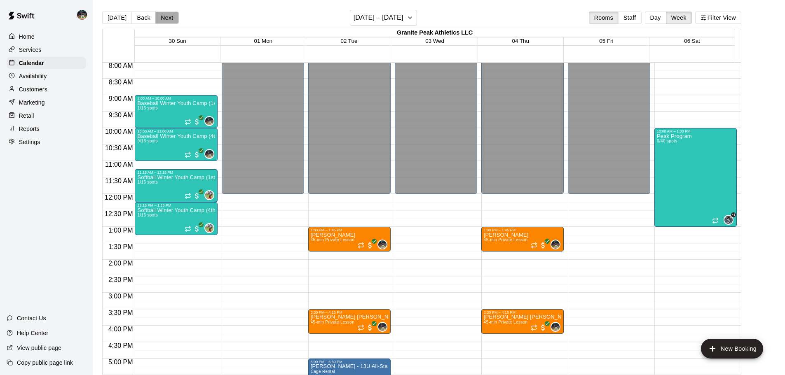
click at [168, 18] on button "Next" at bounding box center [166, 18] width 23 height 12
click at [165, 17] on button "Next" at bounding box center [166, 18] width 23 height 12
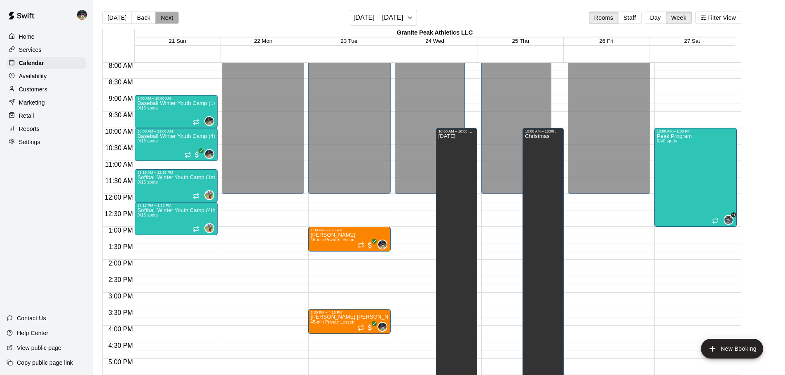
click at [165, 17] on button "Next" at bounding box center [166, 18] width 23 height 12
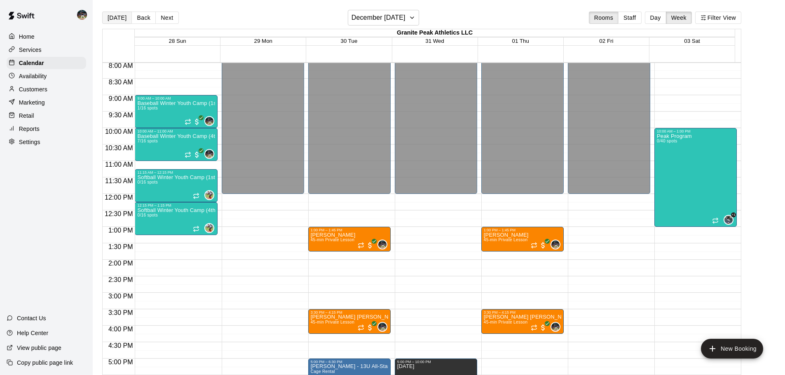
click at [116, 19] on button "[DATE]" at bounding box center [117, 18] width 30 height 12
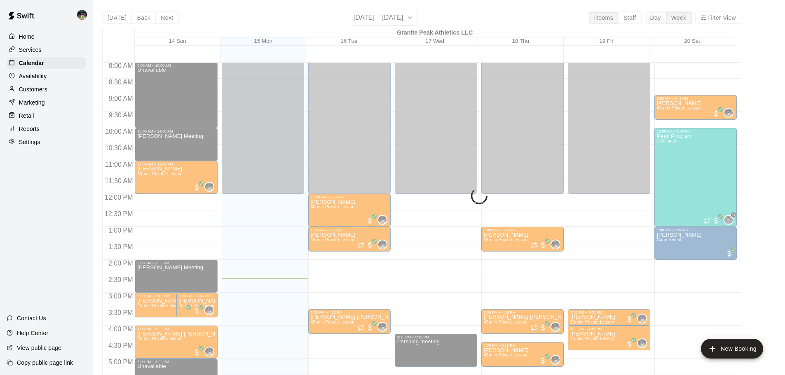
click at [659, 15] on button "Day" at bounding box center [655, 18] width 21 height 12
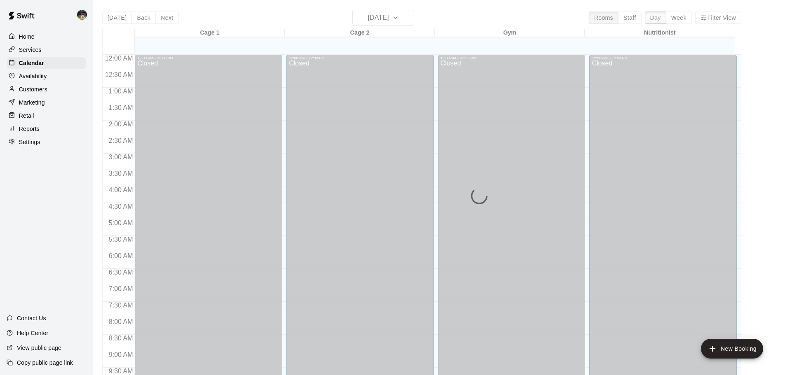
scroll to position [462, 0]
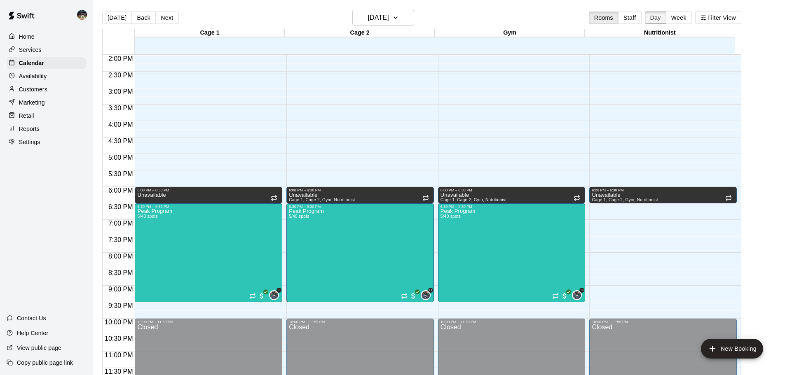
click at [685, 15] on button "Week" at bounding box center [679, 18] width 26 height 12
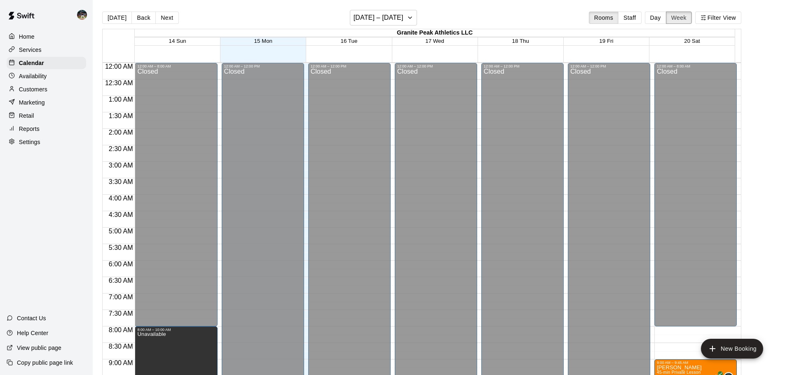
scroll to position [470, 0]
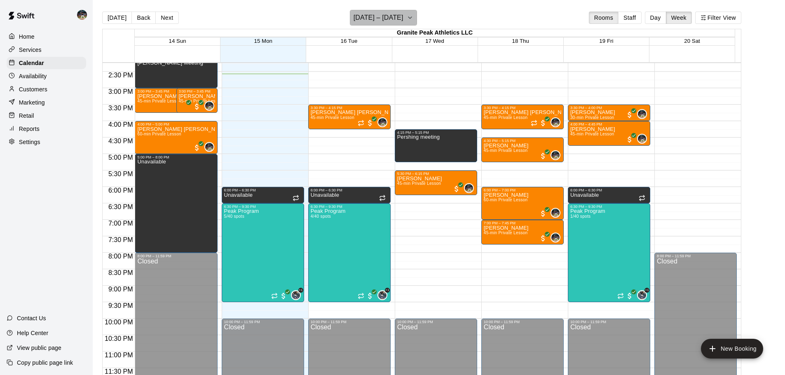
click at [411, 18] on icon "button" at bounding box center [410, 18] width 7 height 10
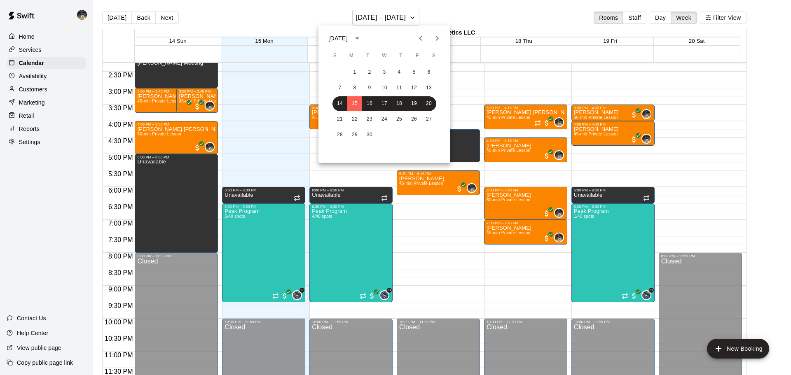
click at [321, 13] on div at bounding box center [395, 187] width 791 height 375
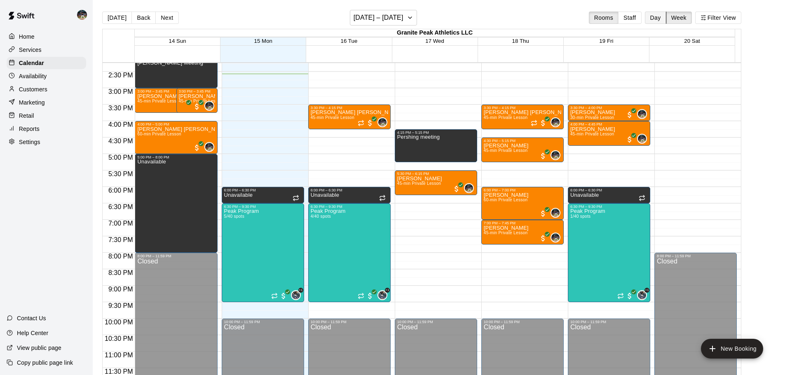
click at [655, 17] on button "Day" at bounding box center [655, 18] width 21 height 12
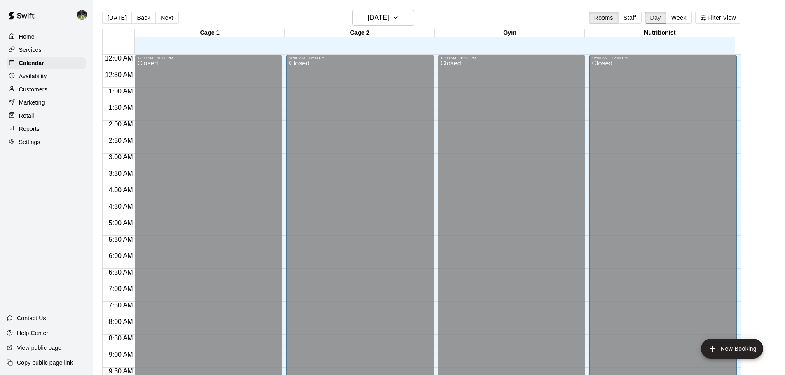
scroll to position [462, 0]
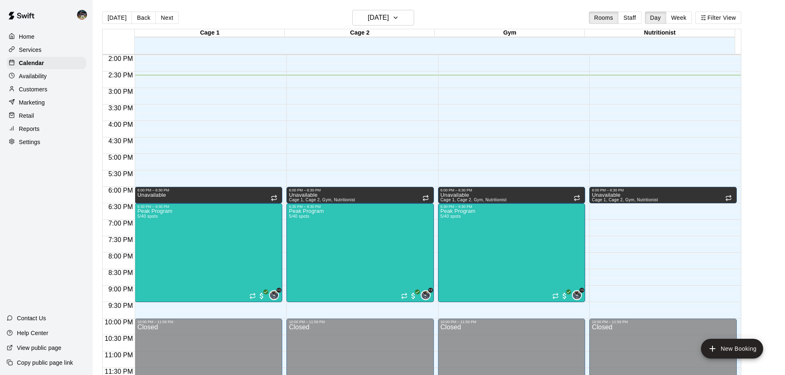
click at [167, 17] on button "Next" at bounding box center [166, 18] width 23 height 12
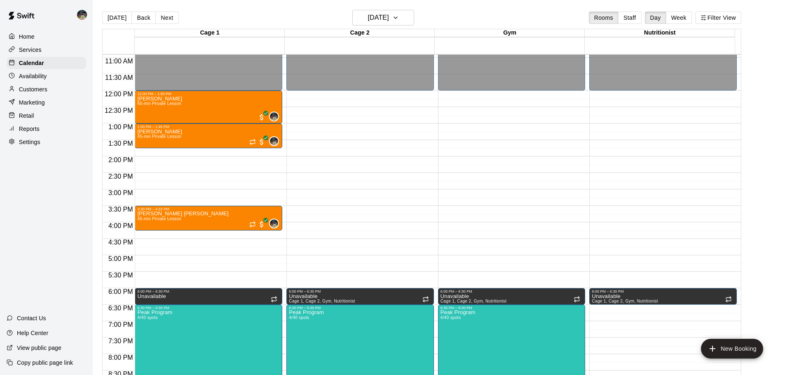
scroll to position [379, 0]
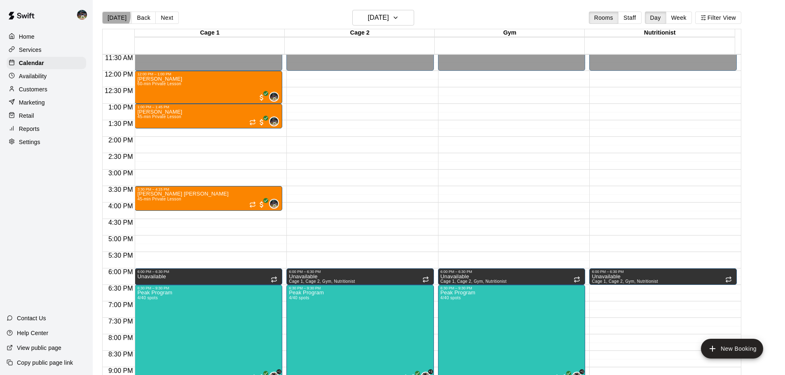
click at [111, 16] on button "[DATE]" at bounding box center [117, 18] width 30 height 12
